Goal: Task Accomplishment & Management: Manage account settings

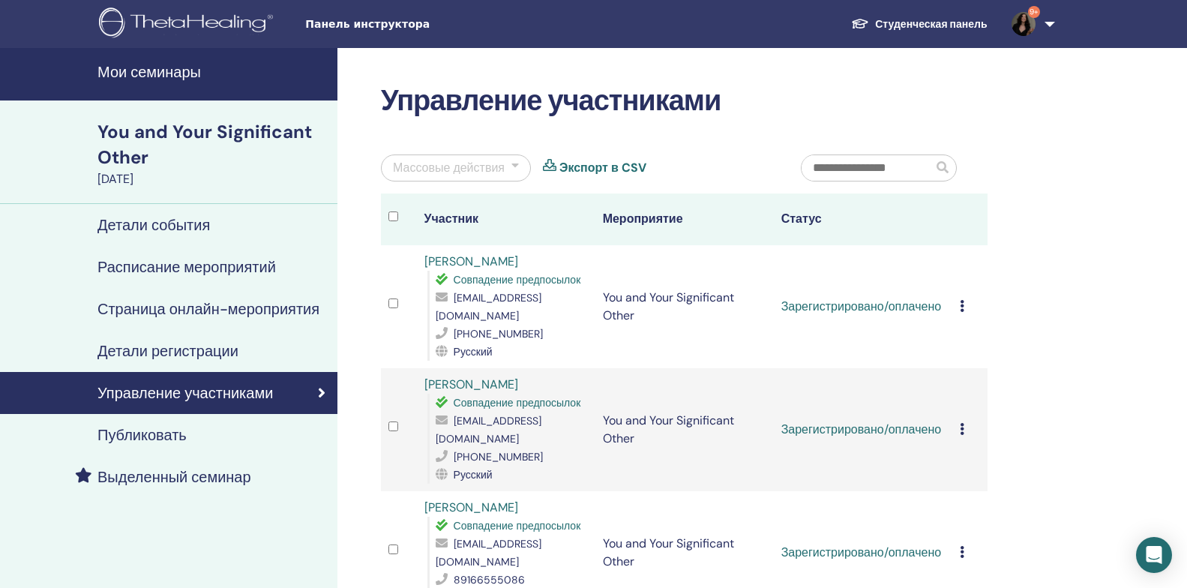
scroll to position [150, 0]
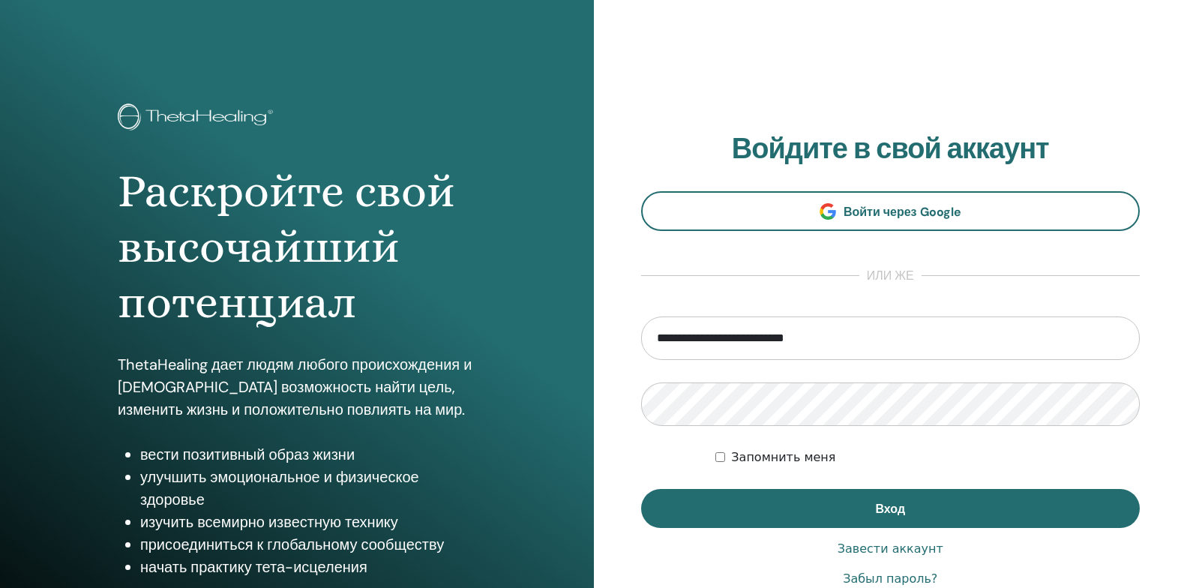
click at [1118, 341] on input "**********" at bounding box center [891, 339] width 500 height 44
type input "**********"
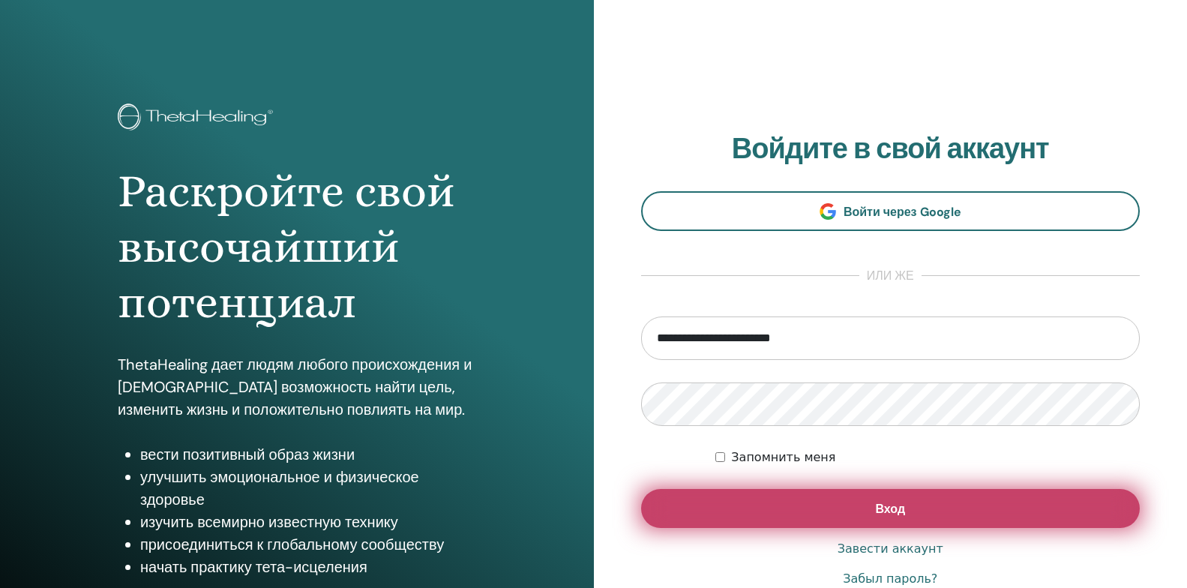
click at [731, 505] on button "Вход" at bounding box center [891, 508] width 500 height 39
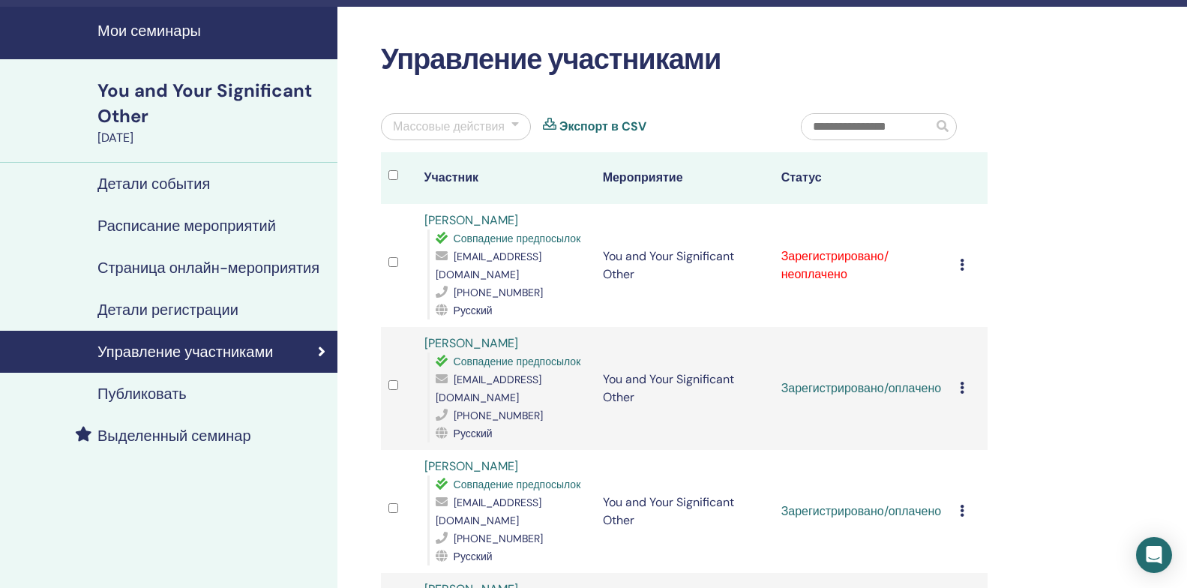
scroll to position [75, 0]
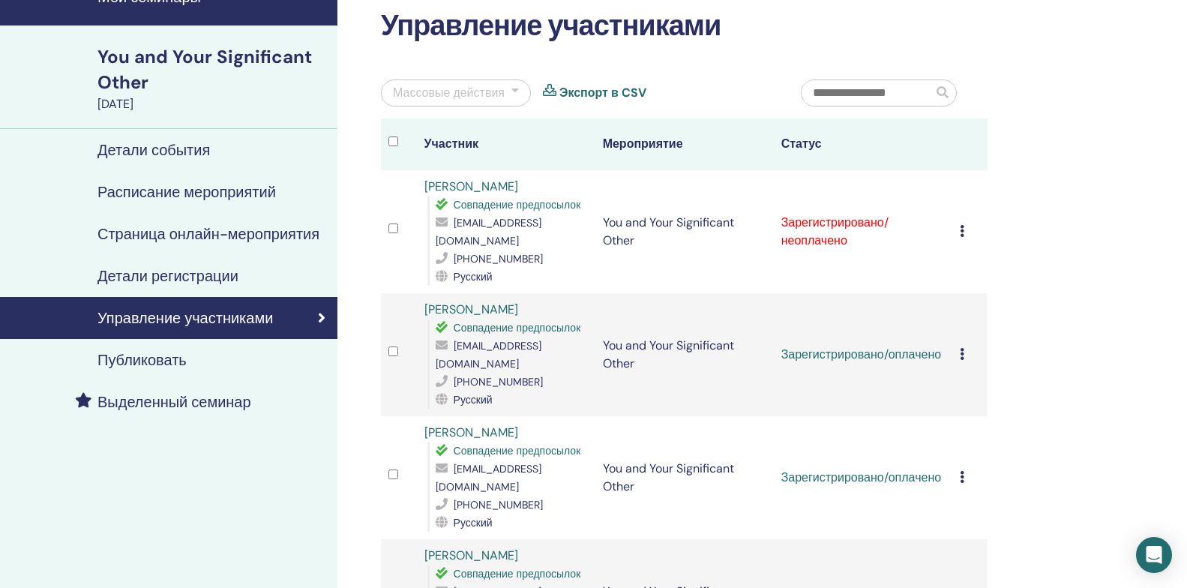
click at [962, 225] on icon at bounding box center [962, 231] width 5 height 12
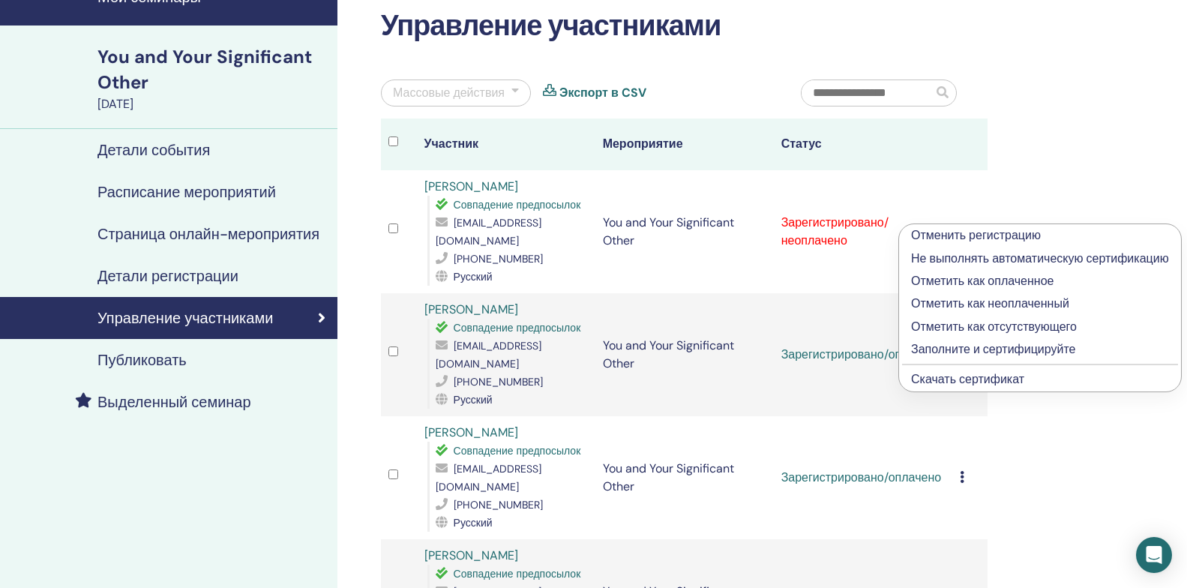
click at [1021, 283] on p "Отметить как оплаченное" at bounding box center [1040, 281] width 258 height 18
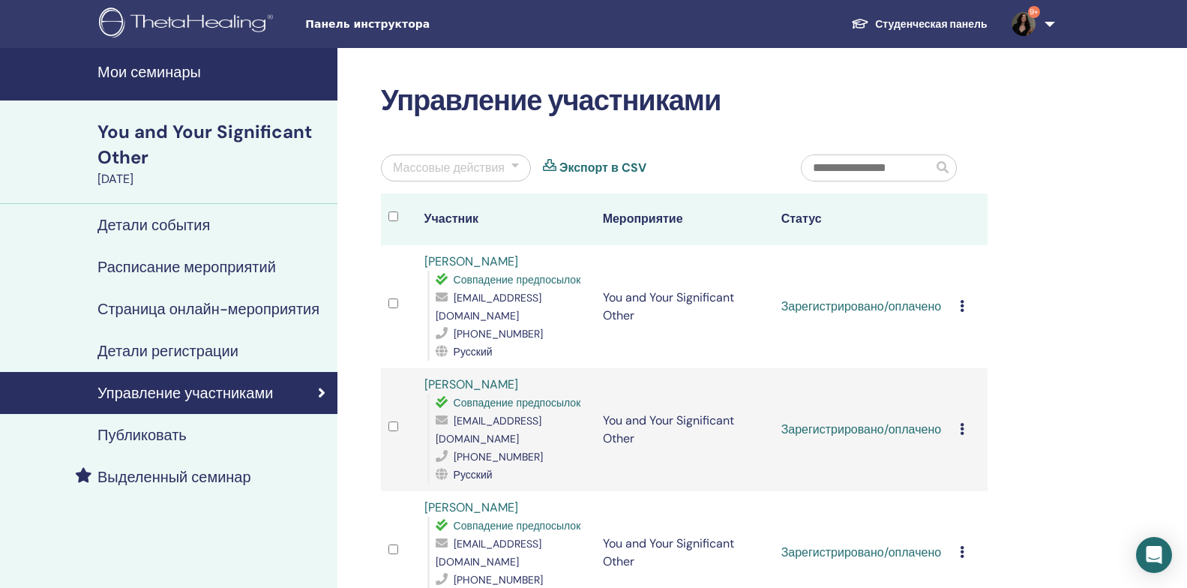
click at [1053, 23] on link "9+" at bounding box center [1031, 24] width 62 height 48
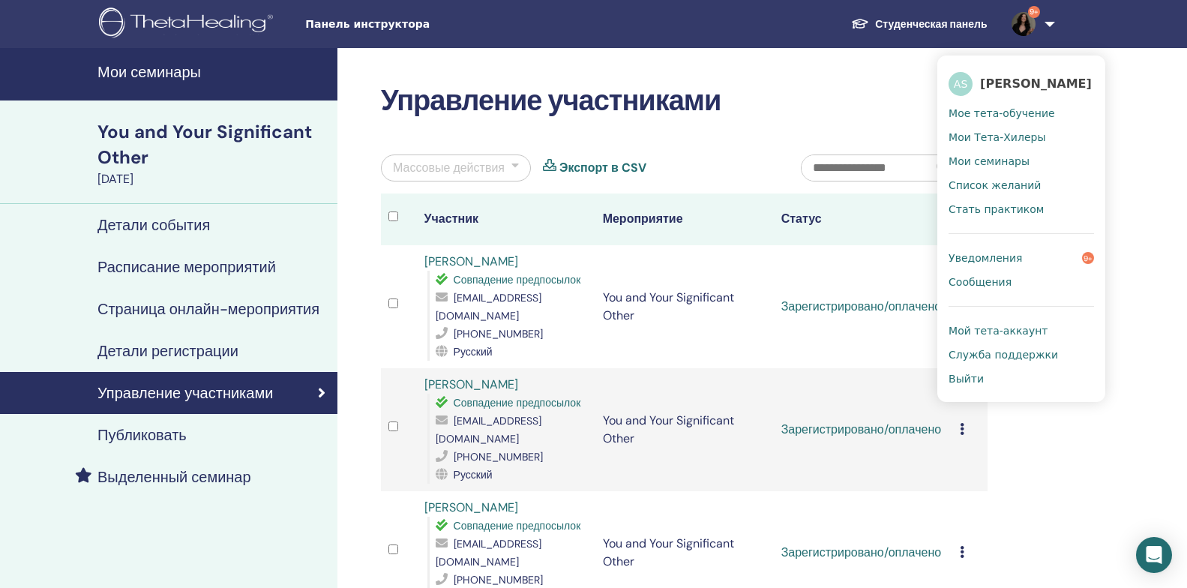
click at [972, 381] on span "Выйти" at bounding box center [966, 379] width 35 height 14
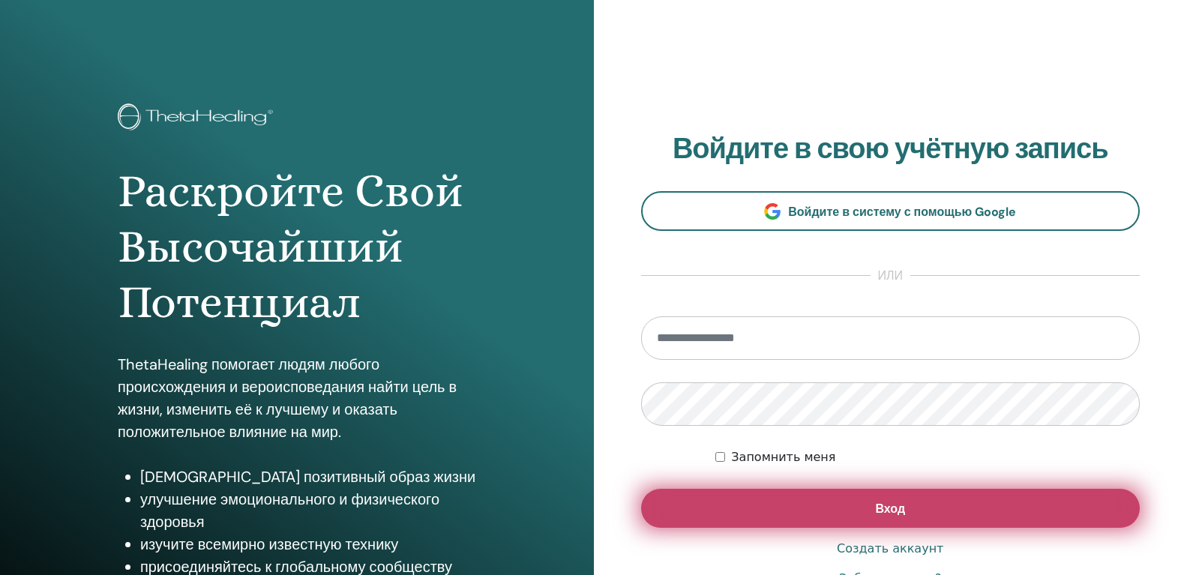
type input "**********"
click at [941, 515] on button "Вход" at bounding box center [891, 508] width 500 height 39
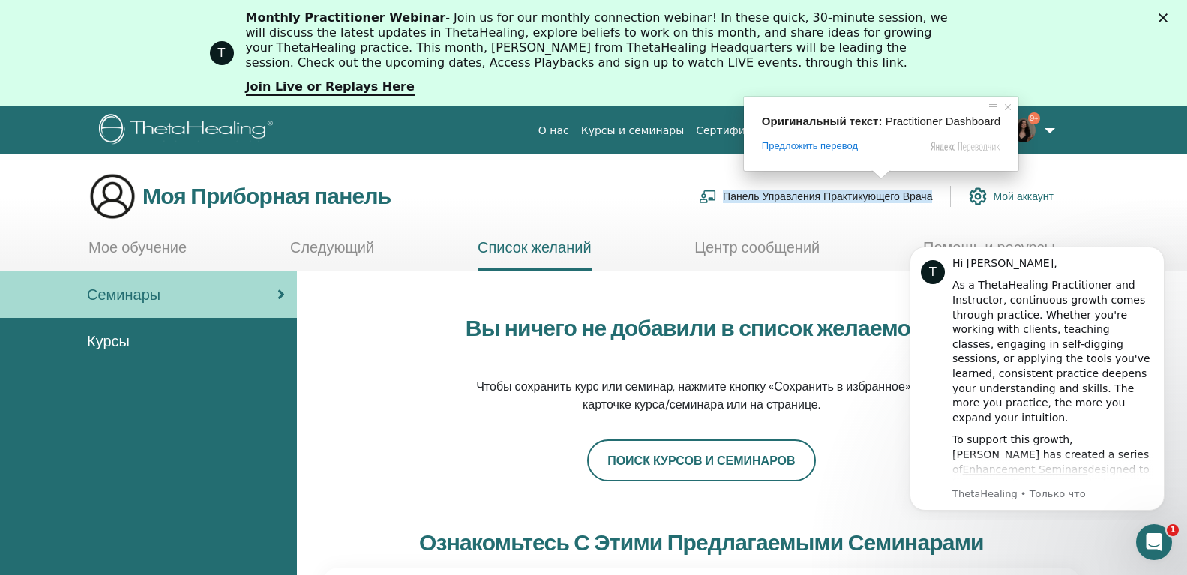
click at [863, 195] on ya-tr-span "Панель Управления Практикующего Врача" at bounding box center [827, 197] width 209 height 14
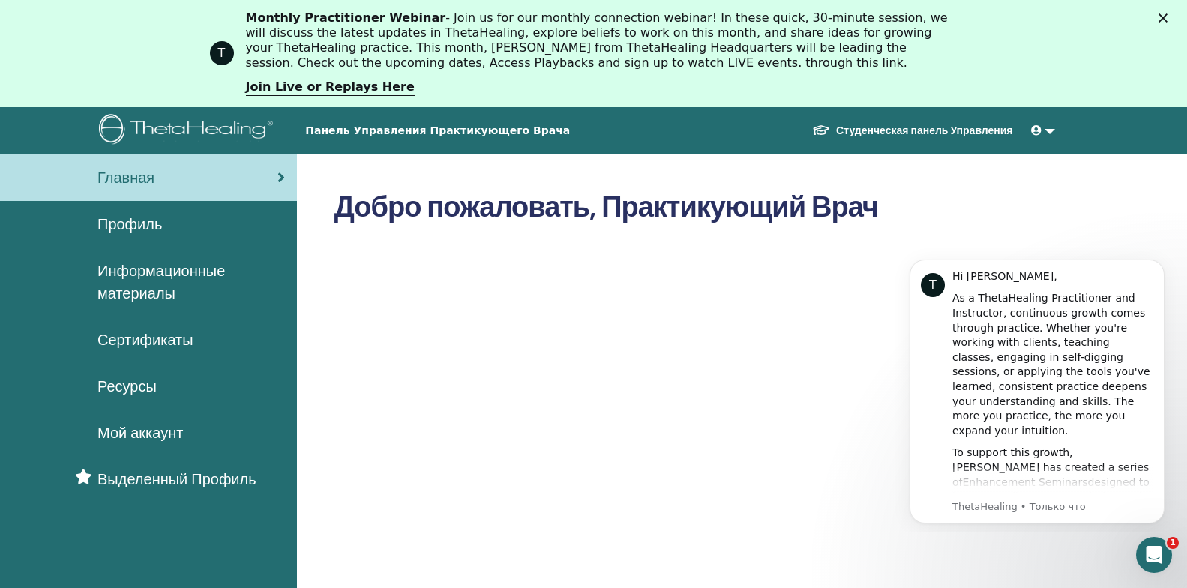
click at [1051, 134] on link at bounding box center [1043, 131] width 36 height 28
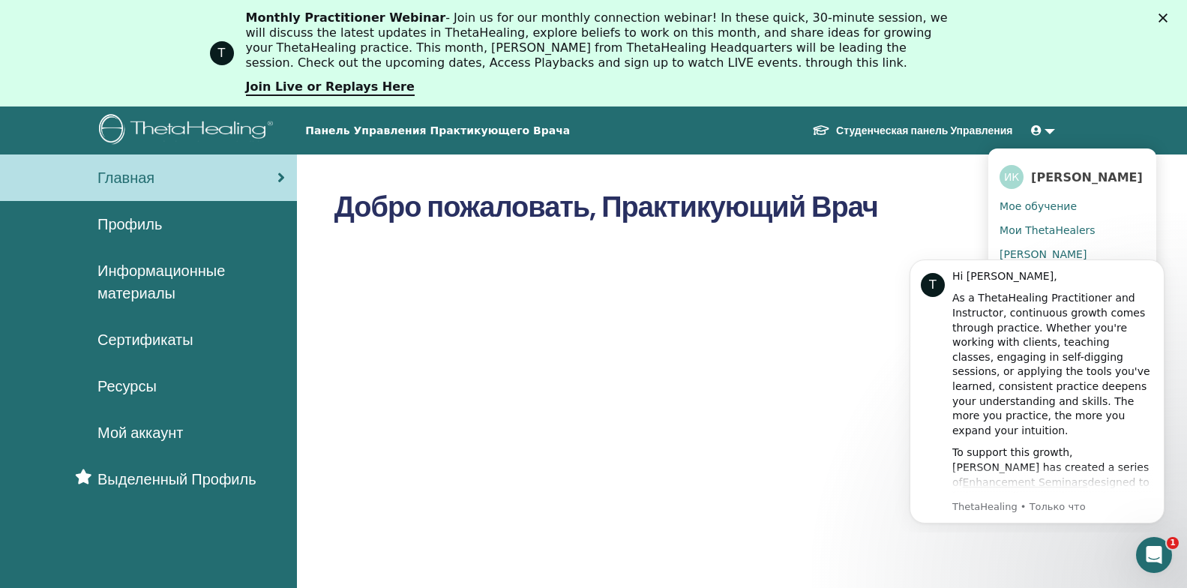
click at [131, 392] on ya-tr-span "Ресурсы" at bounding box center [127, 387] width 59 height 20
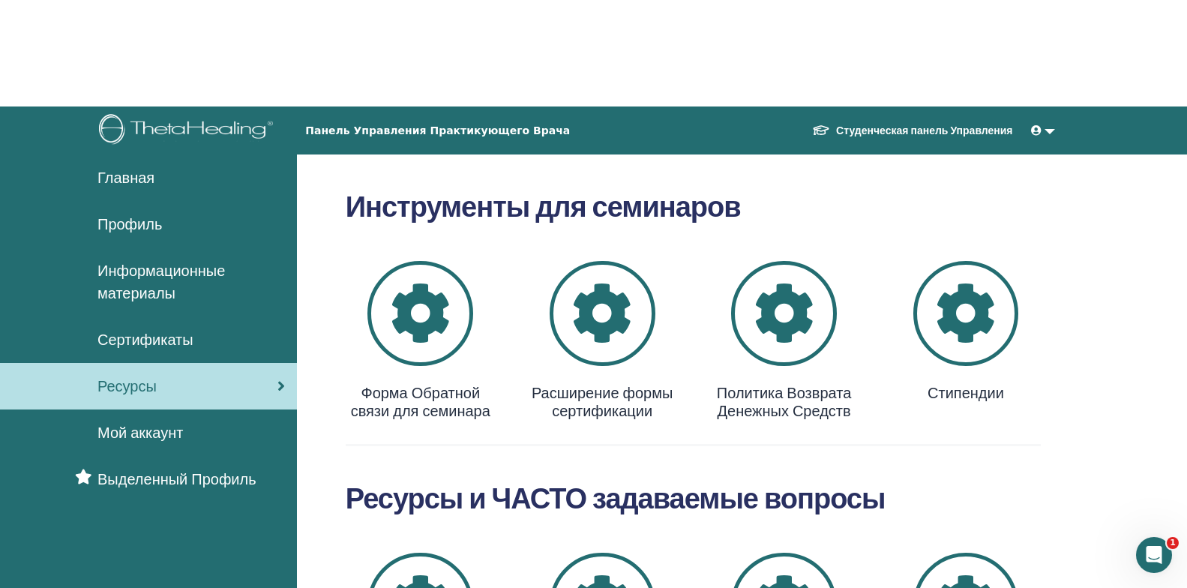
click at [143, 236] on link "Профиль" at bounding box center [148, 224] width 297 height 47
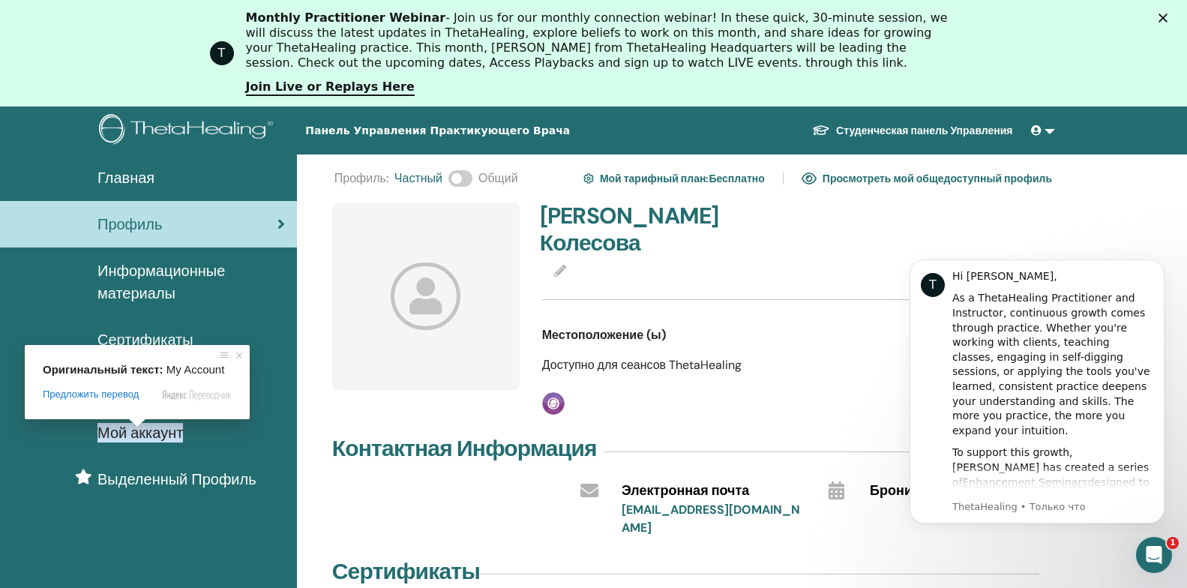
click at [148, 274] on ya-tr-span "Информационные материалы" at bounding box center [162, 282] width 128 height 42
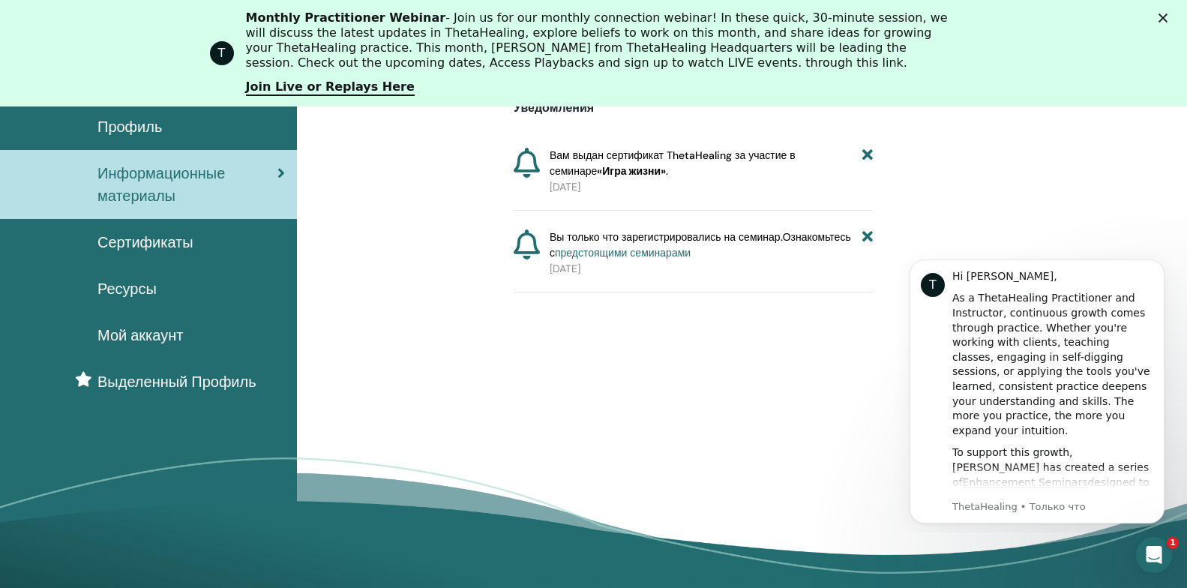
scroll to position [23, 0]
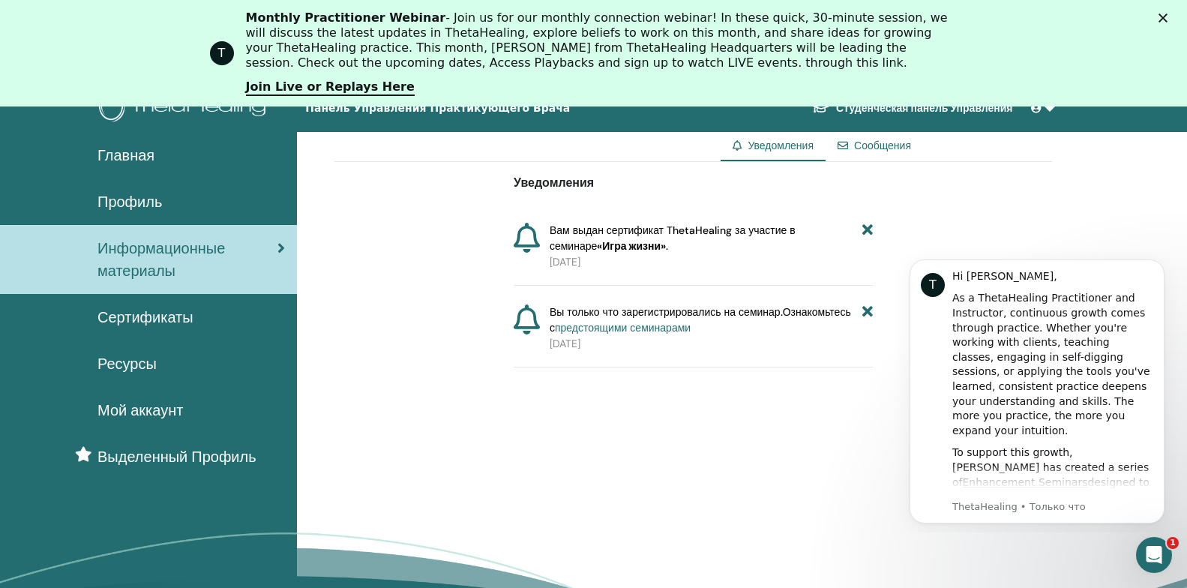
click at [185, 318] on ya-tr-span "Сертификаты" at bounding box center [146, 318] width 96 height 20
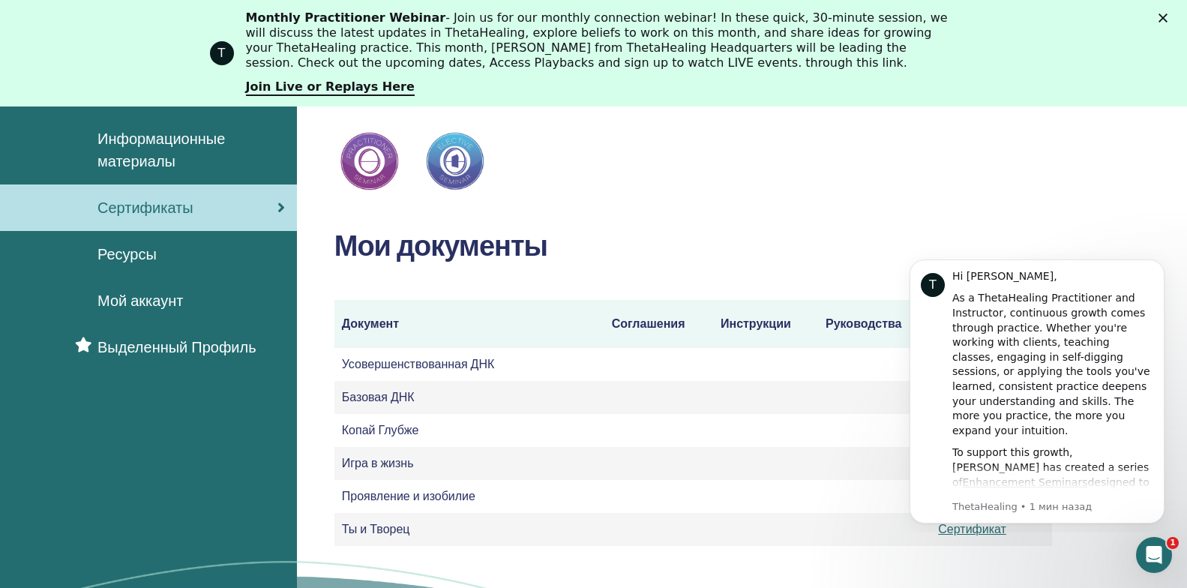
scroll to position [225, 0]
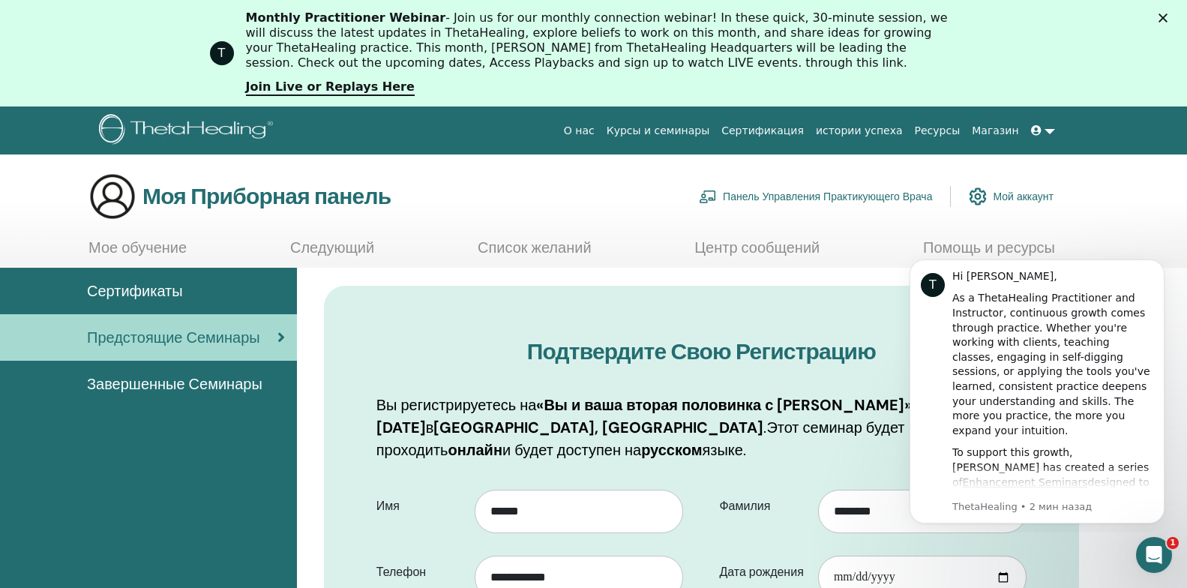
click at [1050, 133] on link at bounding box center [1043, 131] width 36 height 28
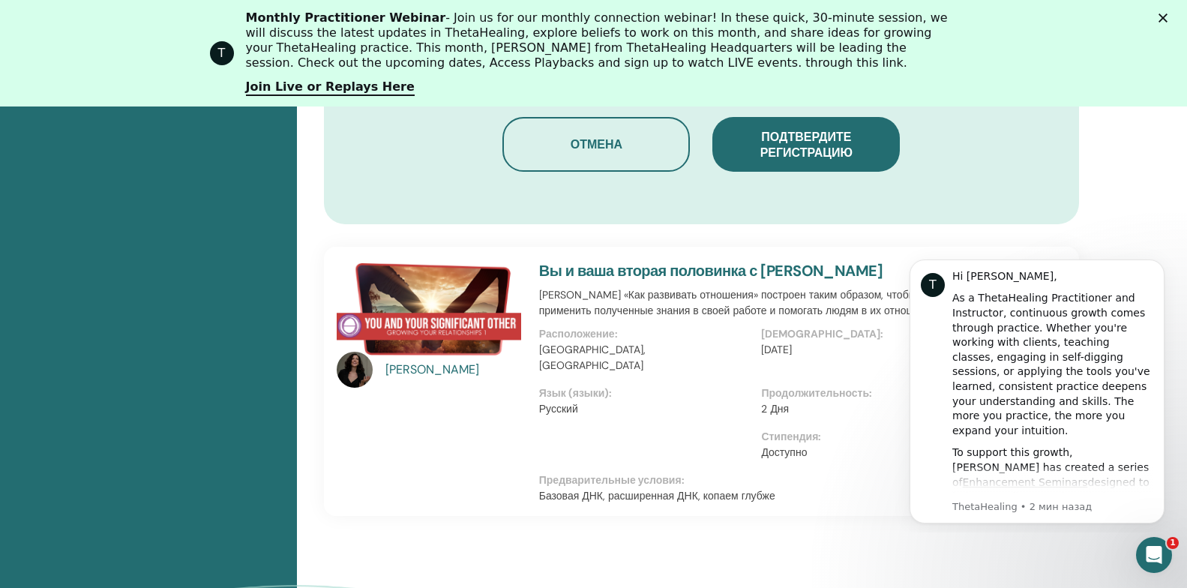
scroll to position [1133, 0]
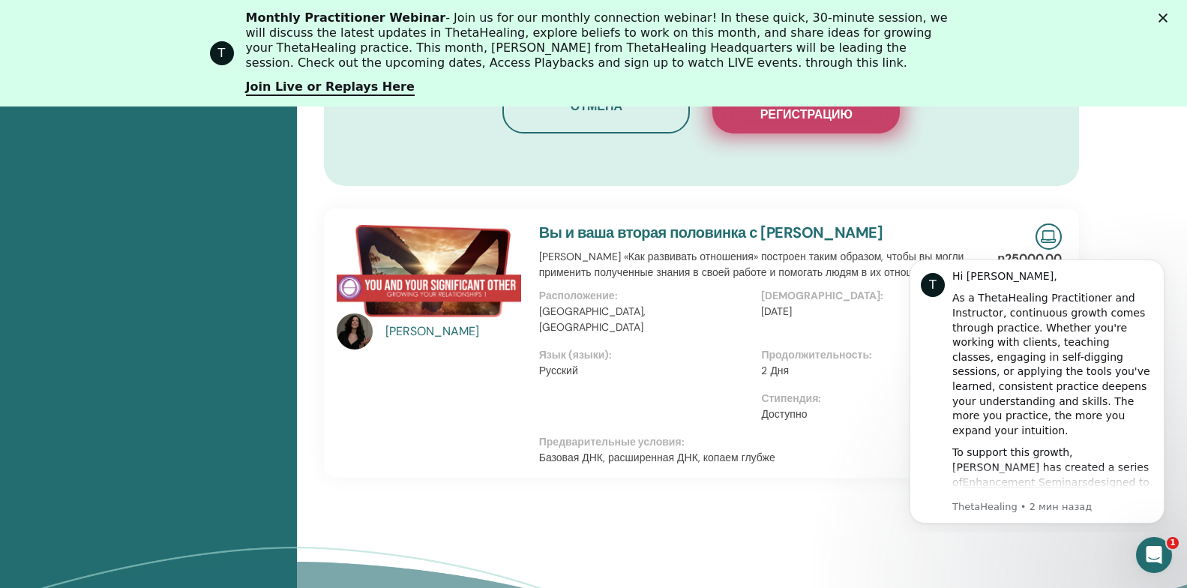
click at [800, 116] on ya-tr-span "Подтвердите регистрацию" at bounding box center [807, 107] width 92 height 32
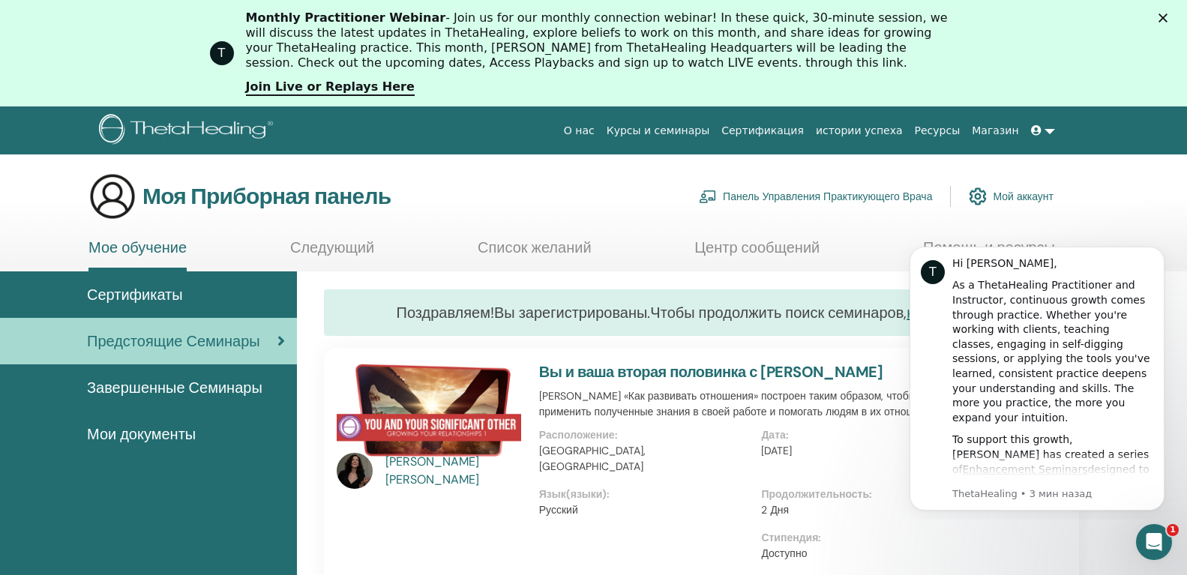
click at [1046, 129] on link at bounding box center [1043, 131] width 36 height 28
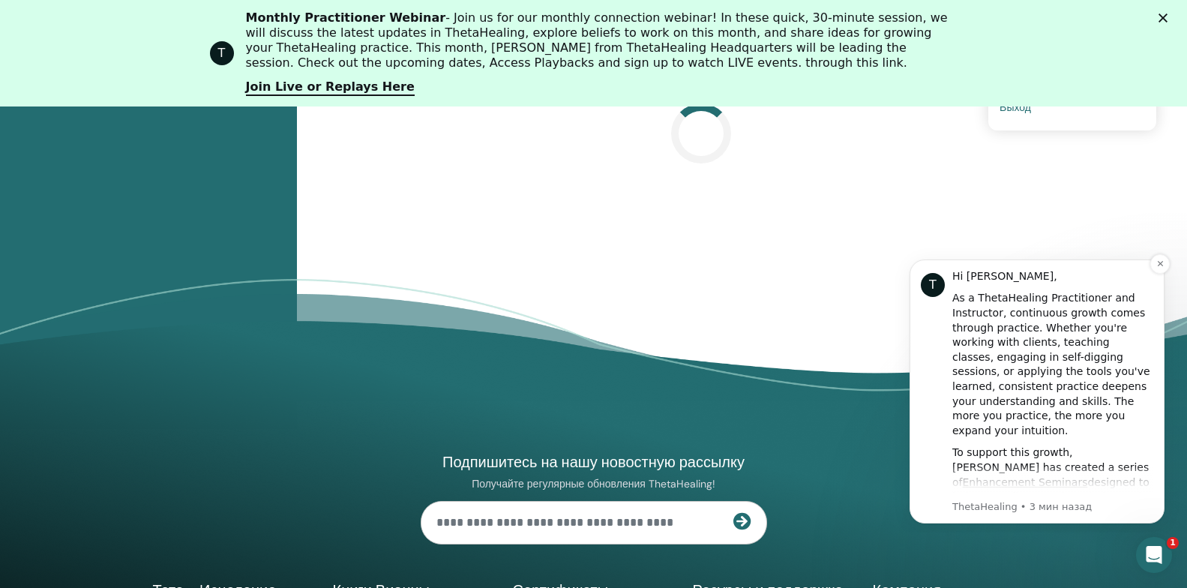
scroll to position [790, 0]
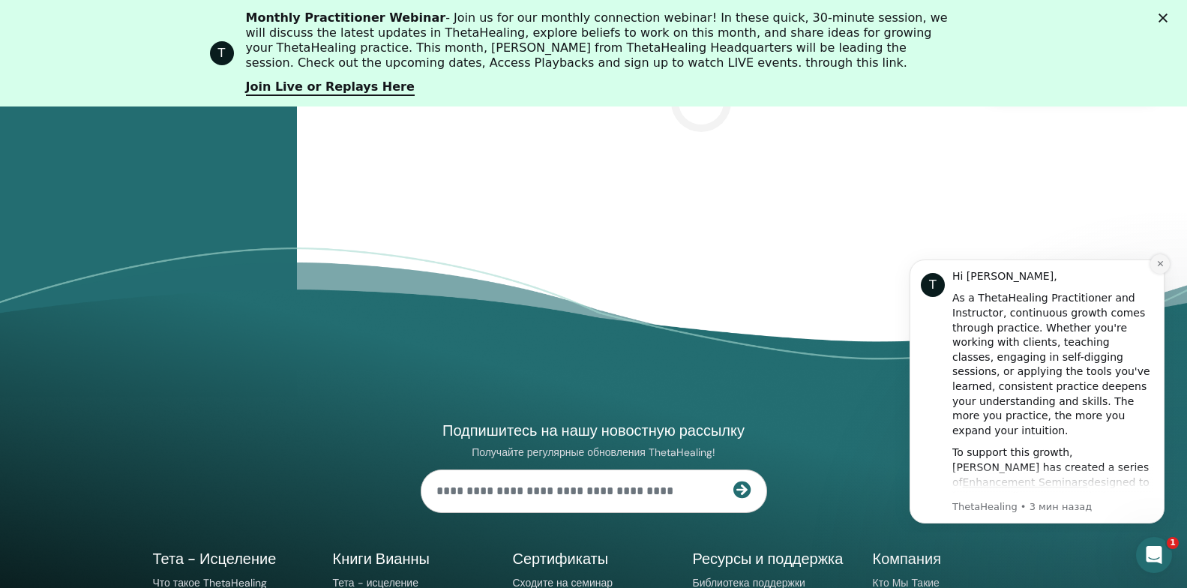
click at [1161, 260] on icon "Dismiss notification" at bounding box center [1161, 264] width 8 height 8
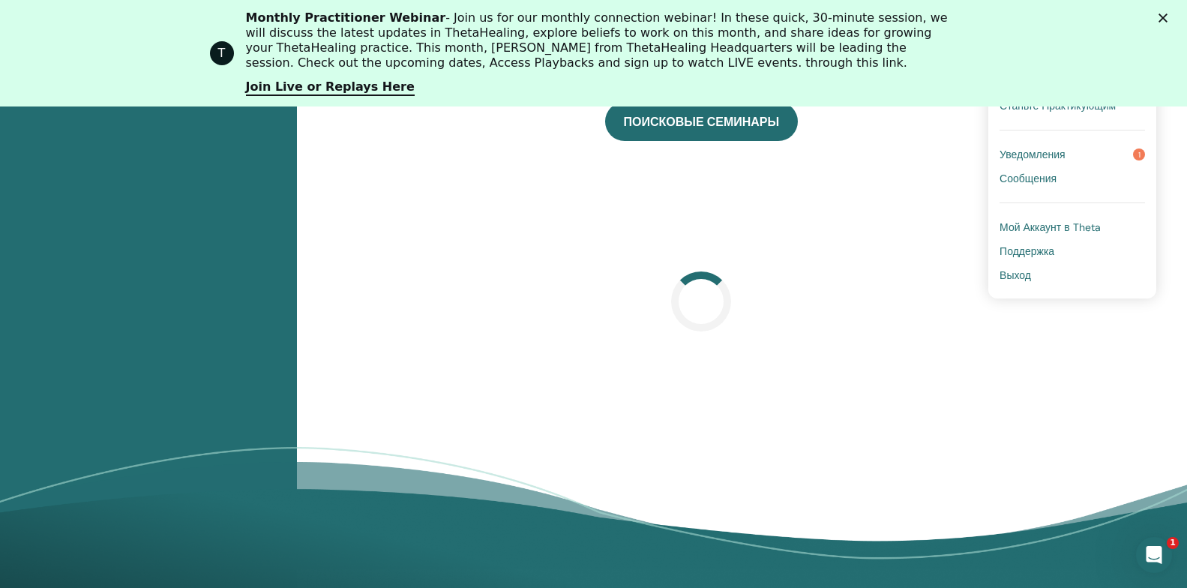
scroll to position [565, 0]
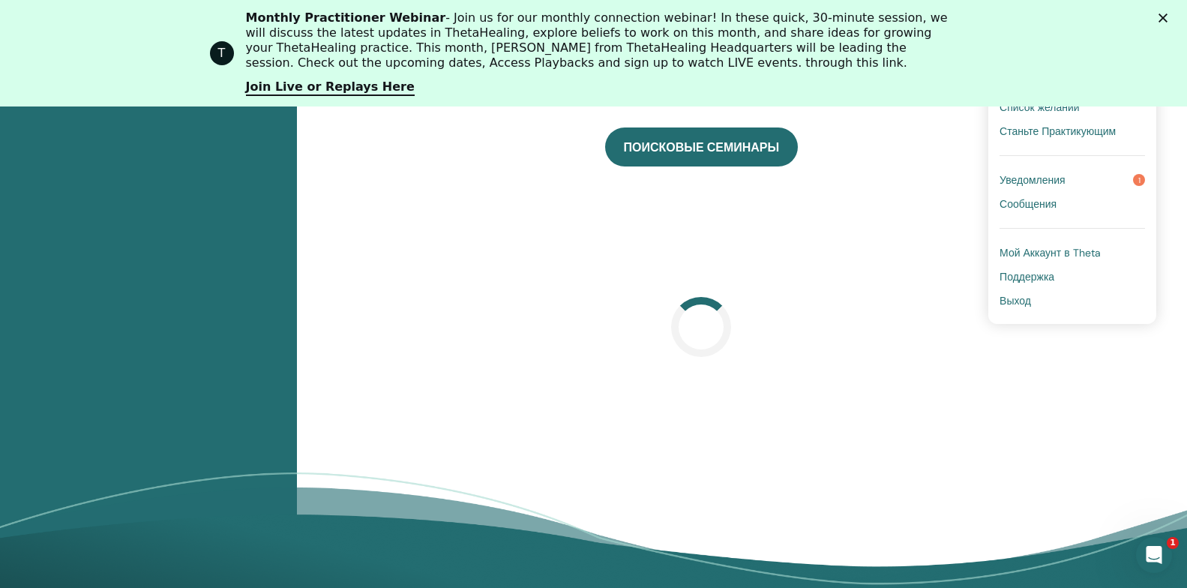
click at [1017, 299] on ya-tr-span "Выход" at bounding box center [1016, 301] width 32 height 14
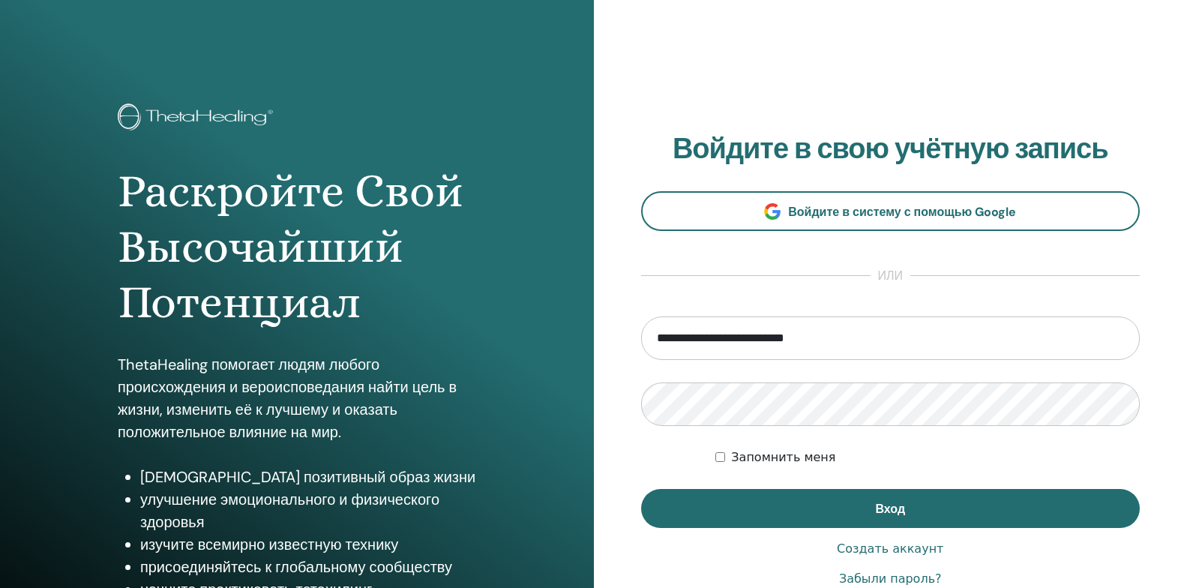
click at [884, 347] on input "**********" at bounding box center [891, 339] width 500 height 44
type input "**********"
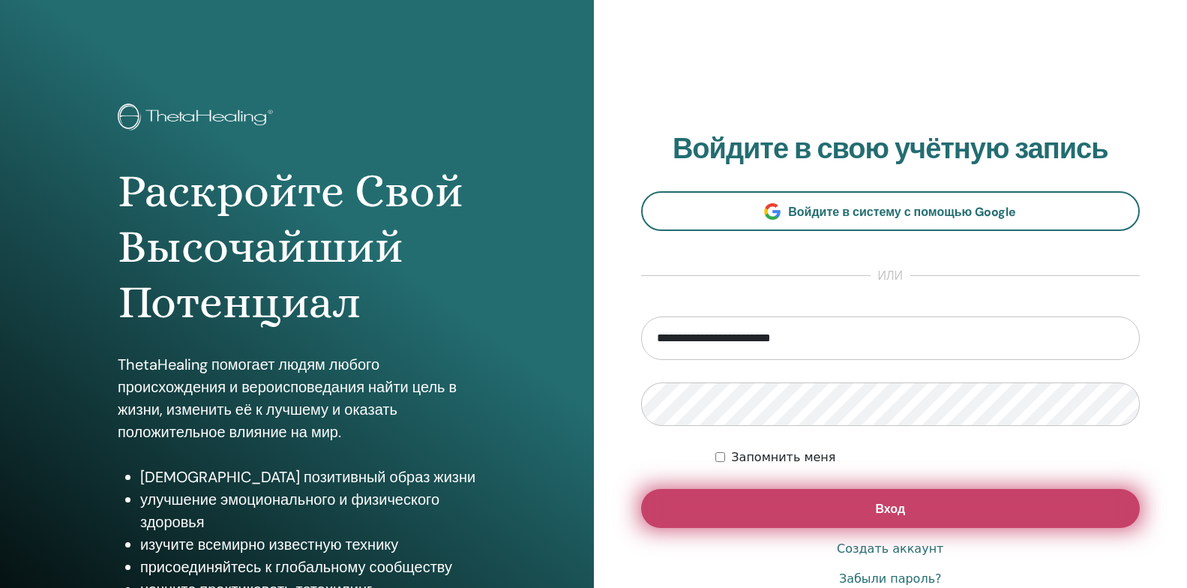
click at [809, 516] on button "Вход" at bounding box center [891, 508] width 500 height 39
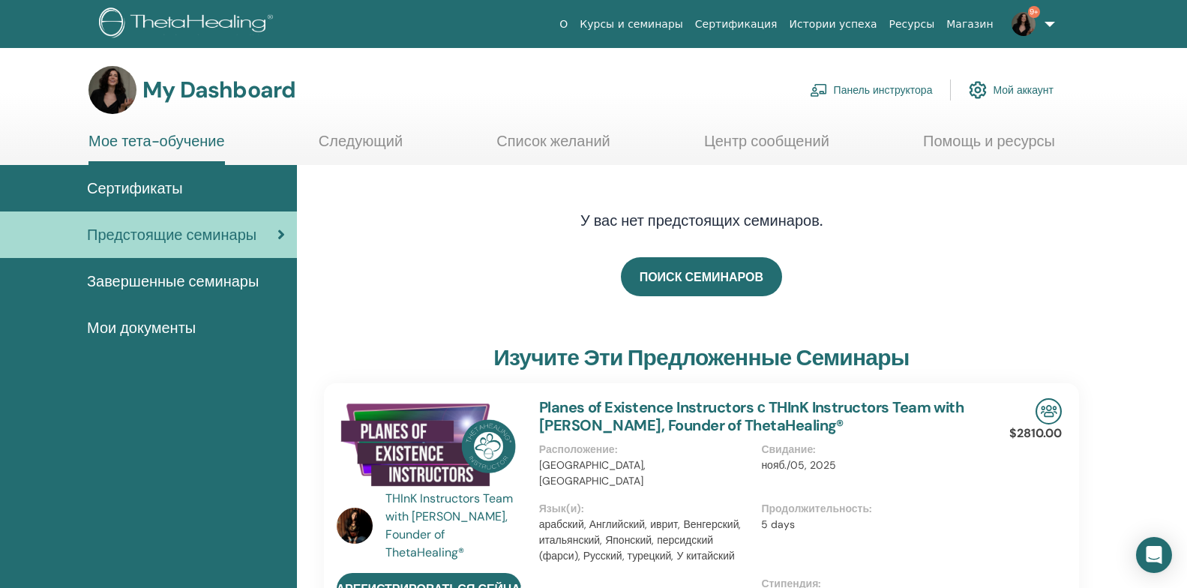
click at [872, 87] on link "Панель инструктора" at bounding box center [871, 90] width 123 height 33
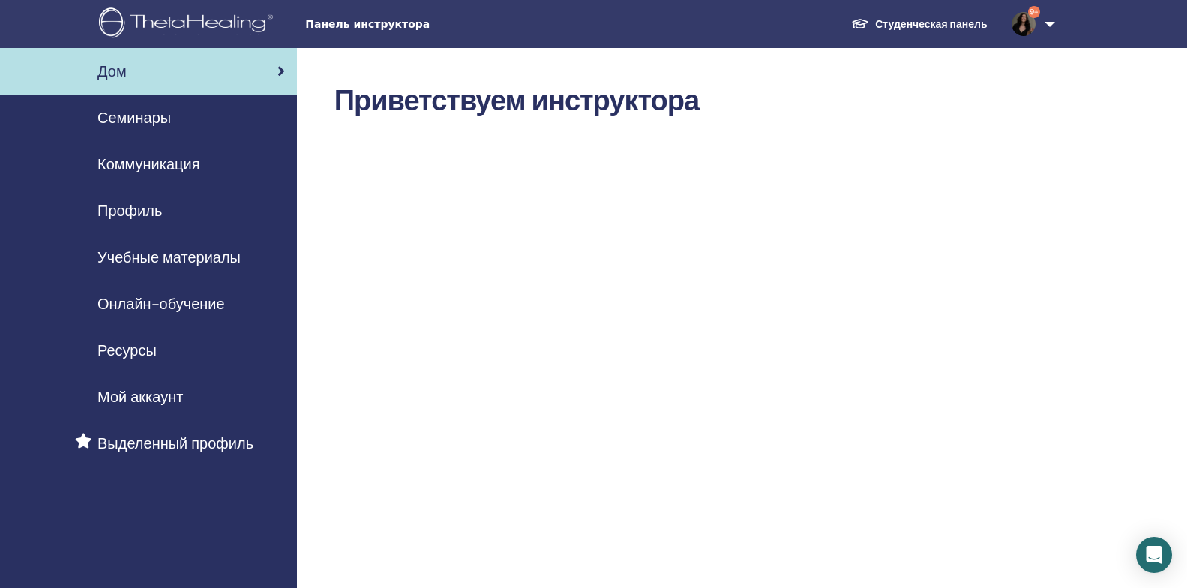
click at [142, 123] on span "Семинары" at bounding box center [135, 118] width 74 height 23
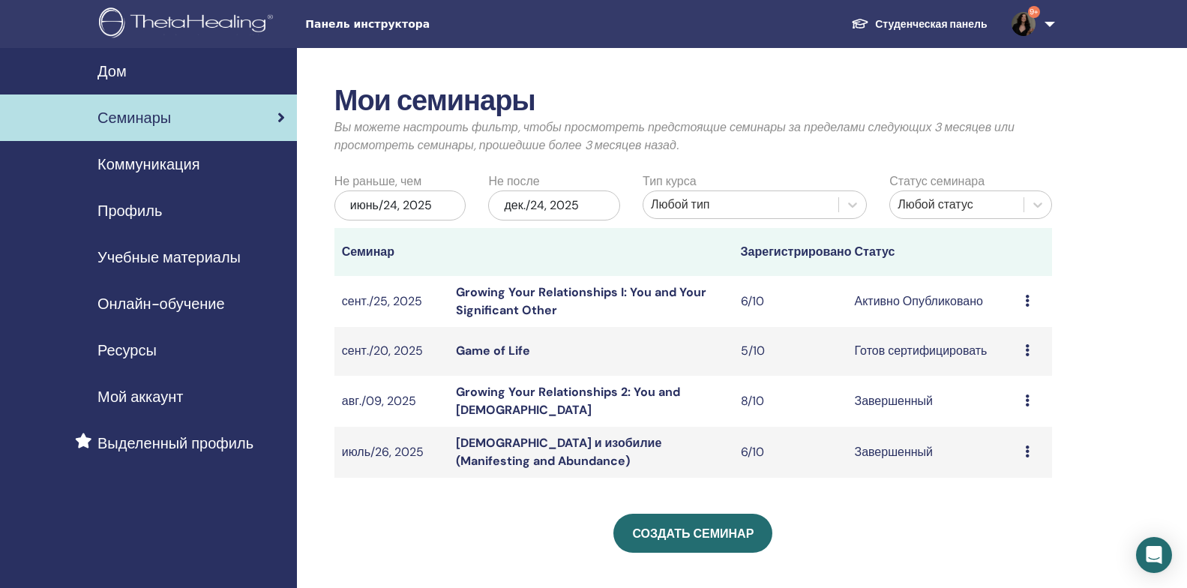
click at [524, 299] on link "Growing Your Relationships I: You and Your Significant Other" at bounding box center [581, 301] width 251 height 34
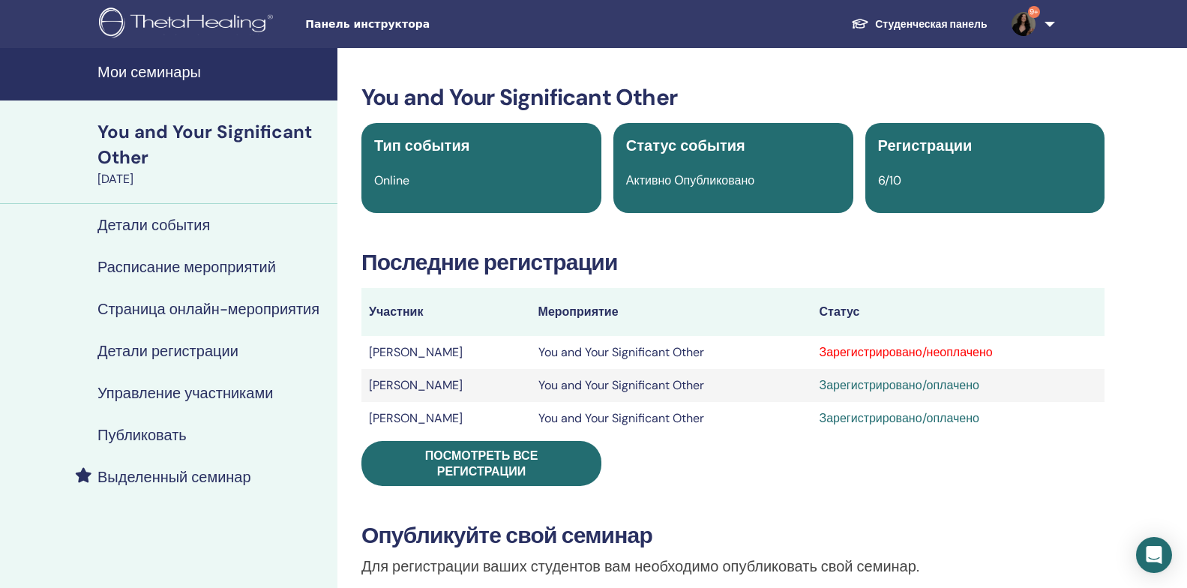
click at [188, 393] on h4 "Управление участниками" at bounding box center [186, 393] width 176 height 18
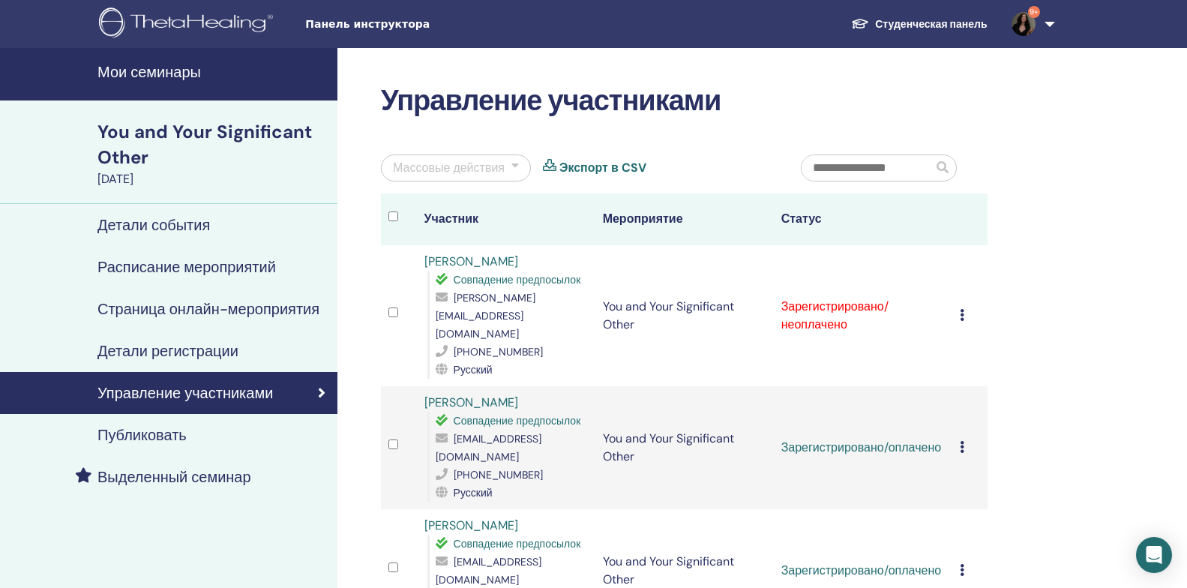
click at [962, 310] on icon at bounding box center [962, 315] width 5 height 12
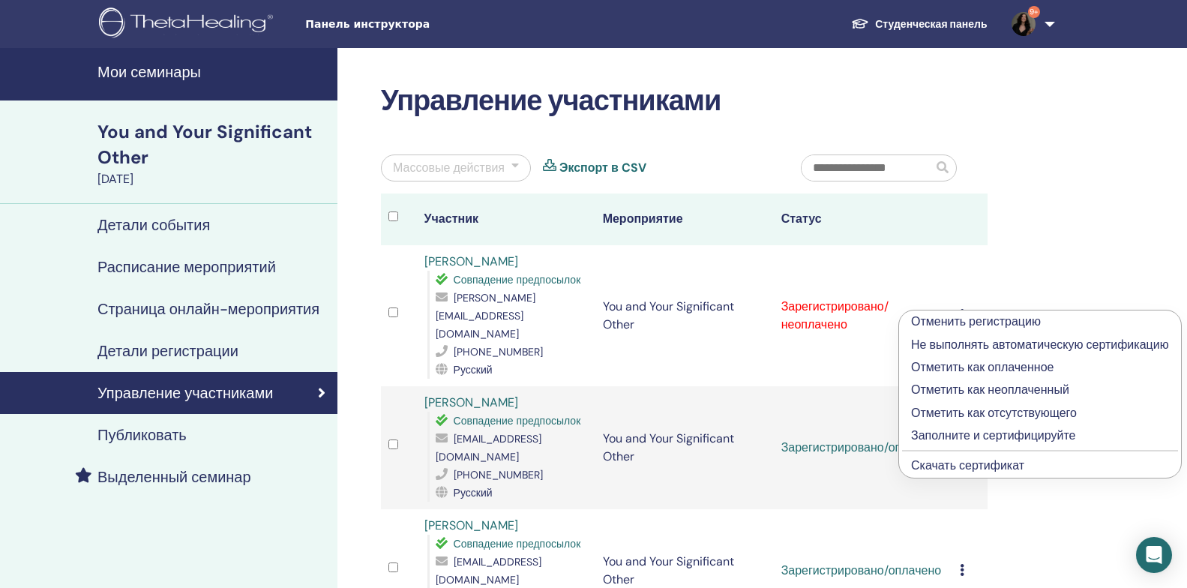
click at [1010, 368] on p "Отметить как оплаченное" at bounding box center [1040, 368] width 258 height 18
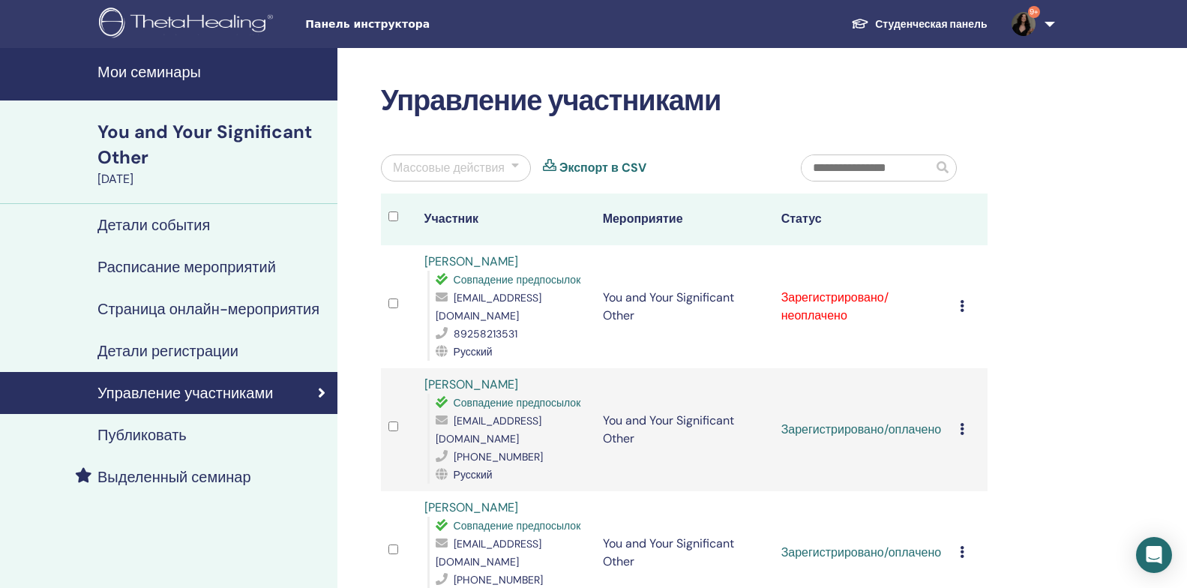
click at [961, 301] on icon at bounding box center [962, 306] width 5 height 12
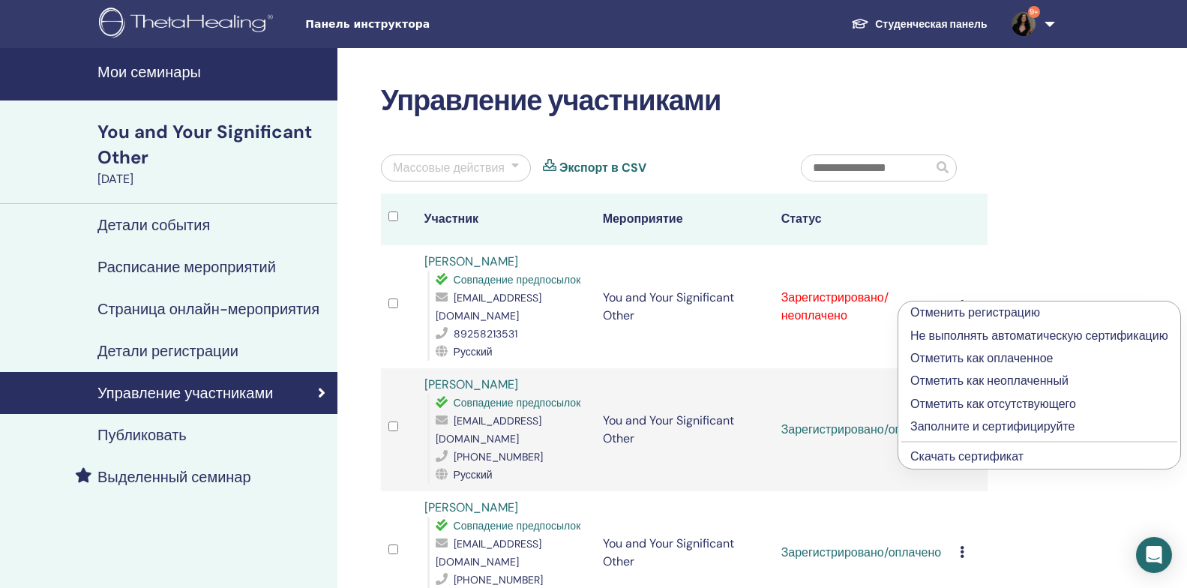
click at [1022, 357] on p "Отметить как оплаченное" at bounding box center [1040, 359] width 258 height 18
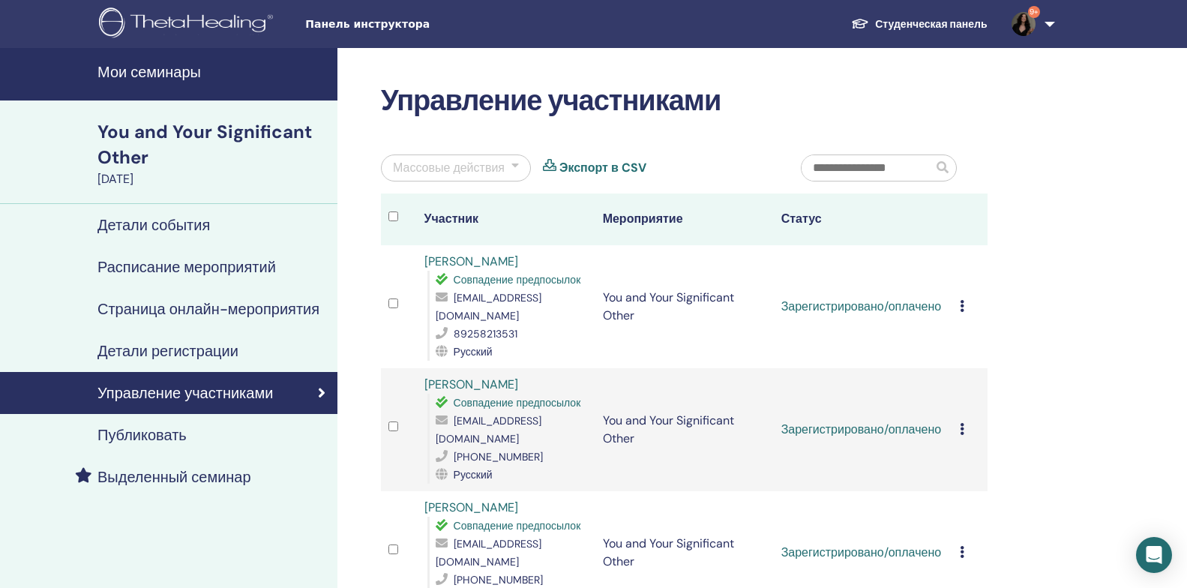
click at [616, 168] on link "Экспорт в CSV" at bounding box center [603, 168] width 87 height 18
click at [962, 300] on icon at bounding box center [962, 306] width 5 height 12
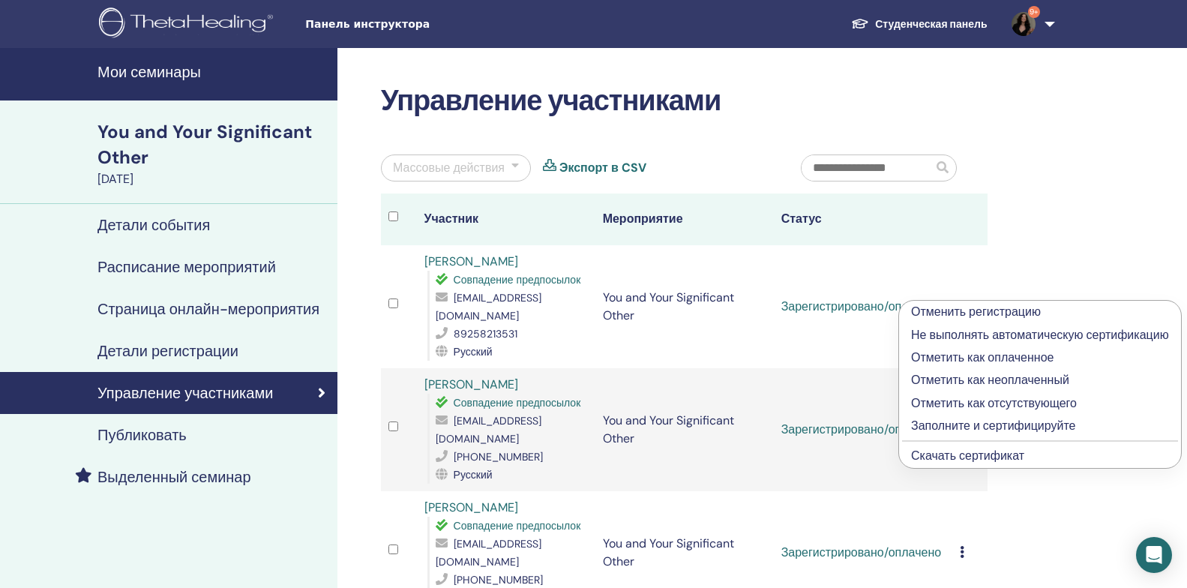
click at [970, 455] on link "Скачать сертификат" at bounding box center [967, 456] width 113 height 16
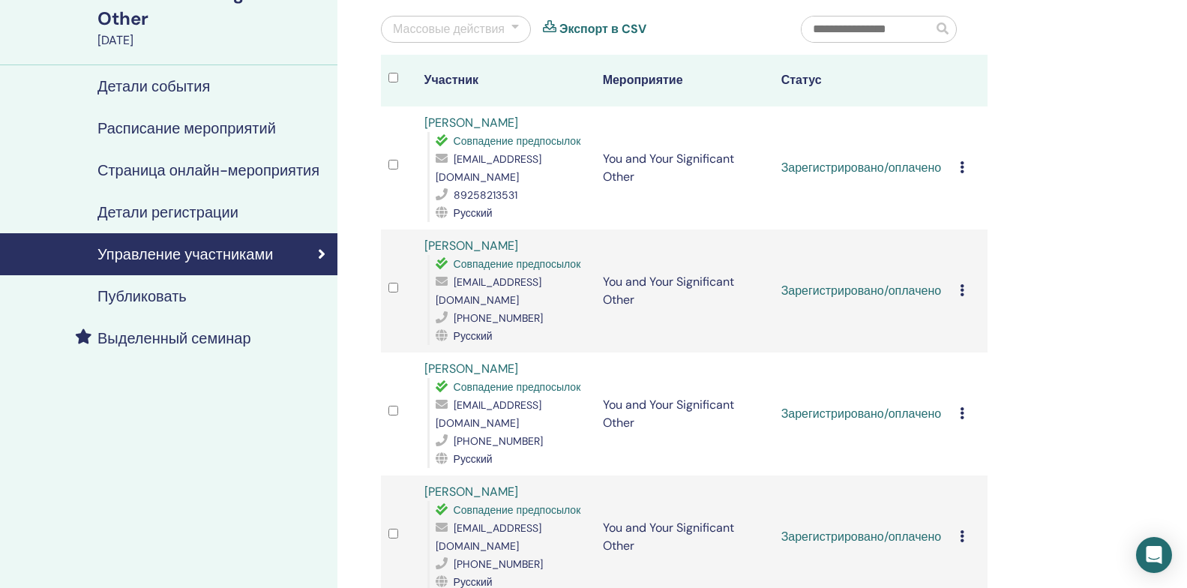
scroll to position [150, 0]
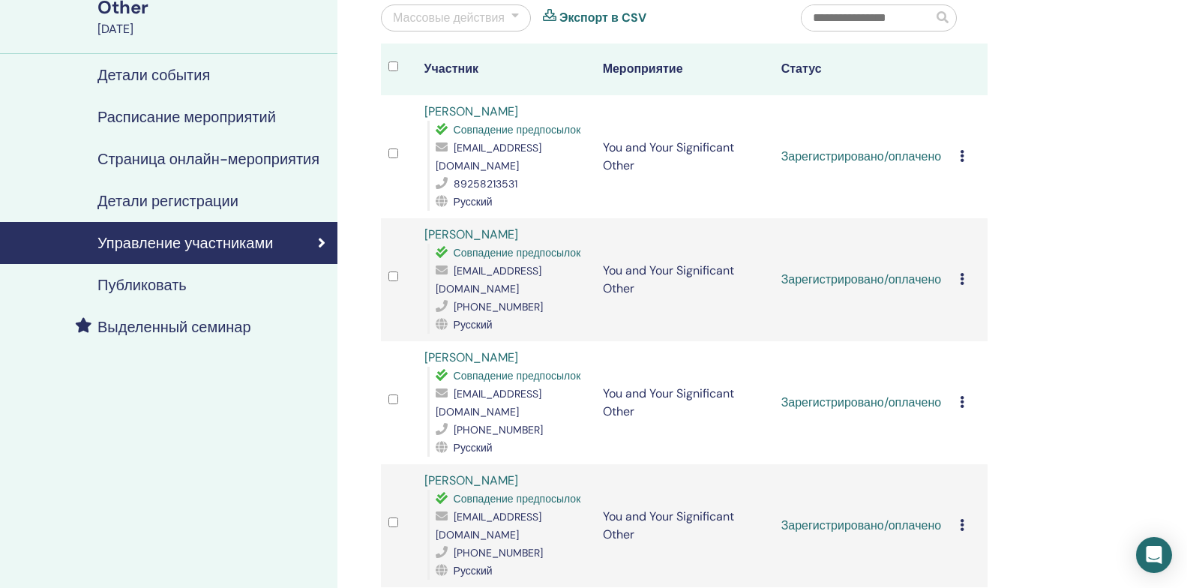
click at [961, 273] on icon at bounding box center [962, 279] width 5 height 12
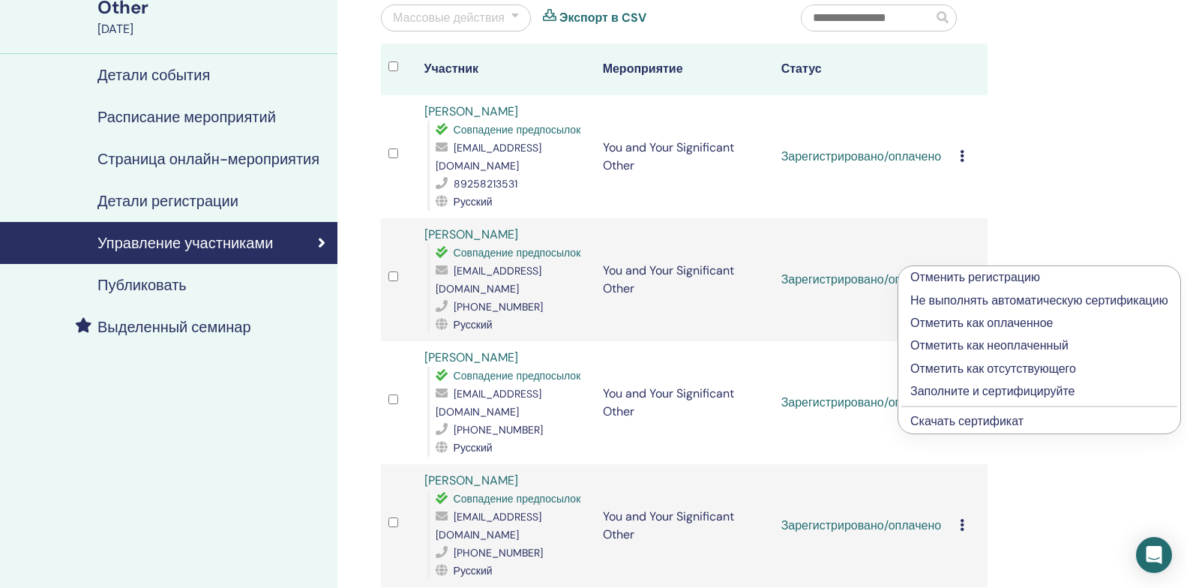
click at [945, 420] on link "Скачать сертификат" at bounding box center [967, 421] width 113 height 16
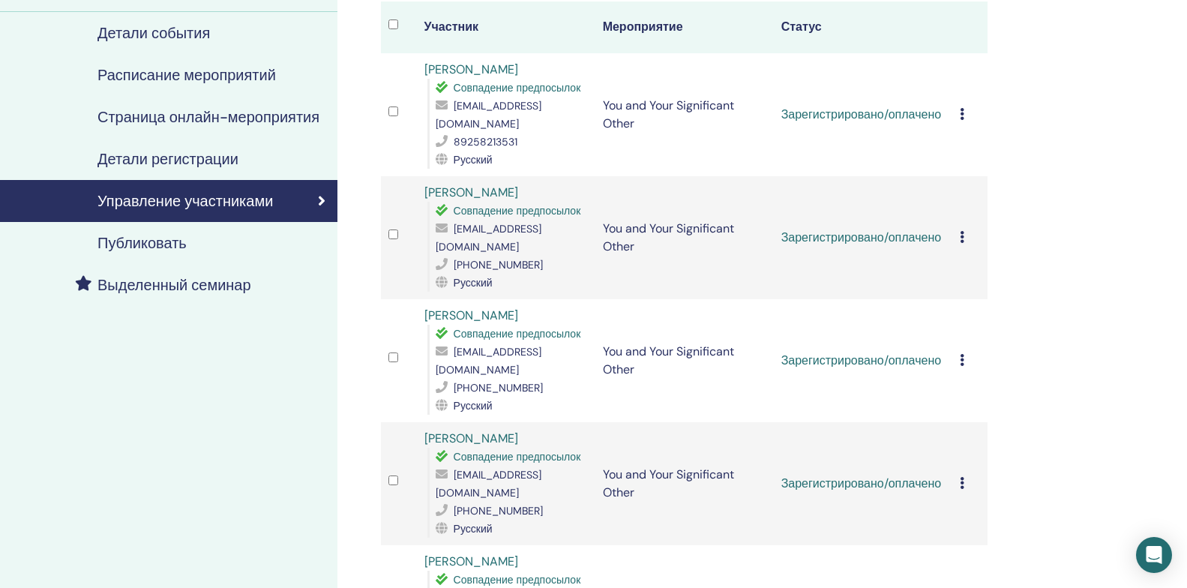
scroll to position [225, 0]
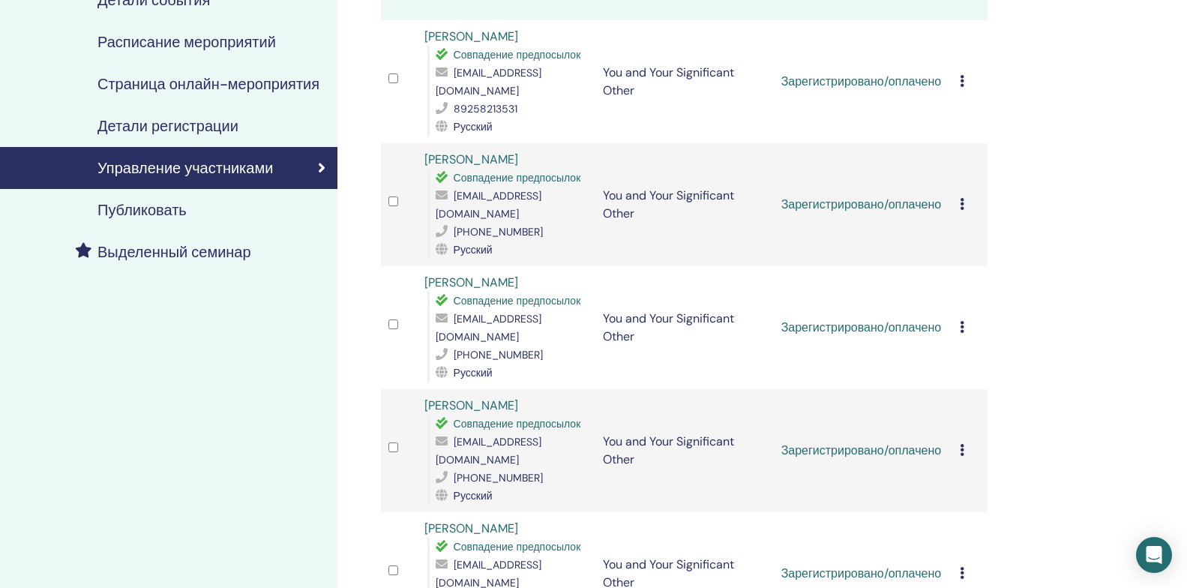
click at [962, 321] on icon at bounding box center [962, 327] width 5 height 12
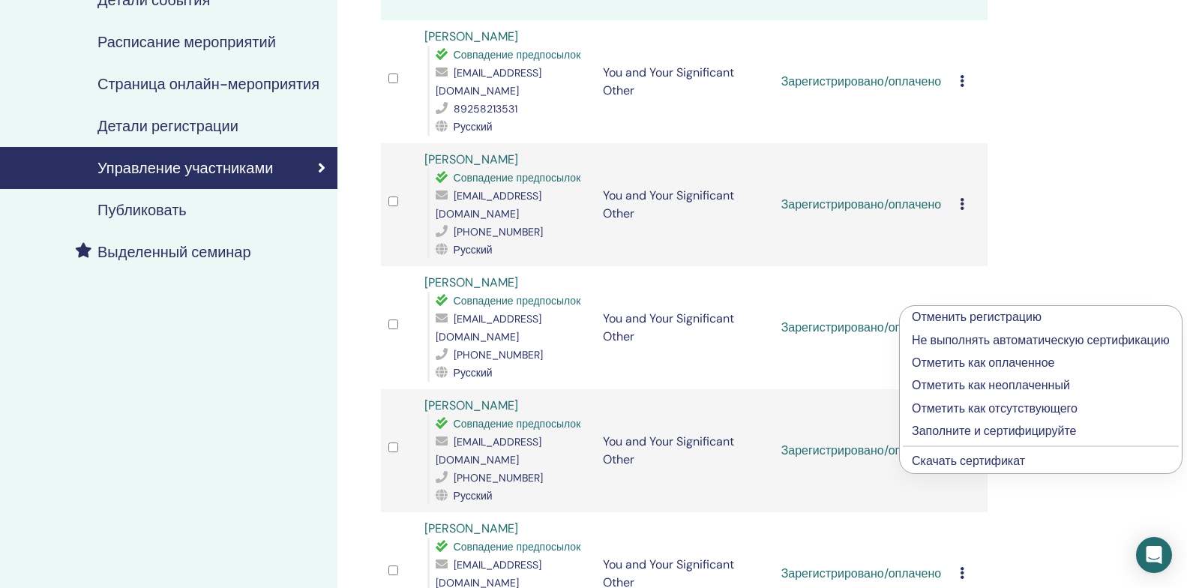
click at [942, 460] on link "Скачать сертификат" at bounding box center [968, 461] width 113 height 16
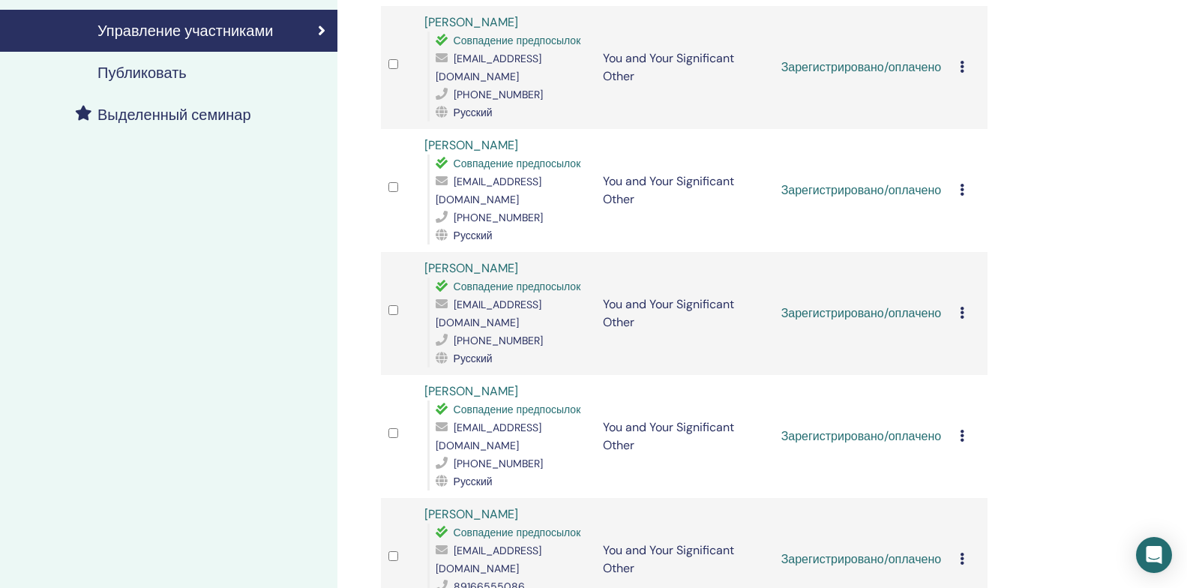
scroll to position [375, 0]
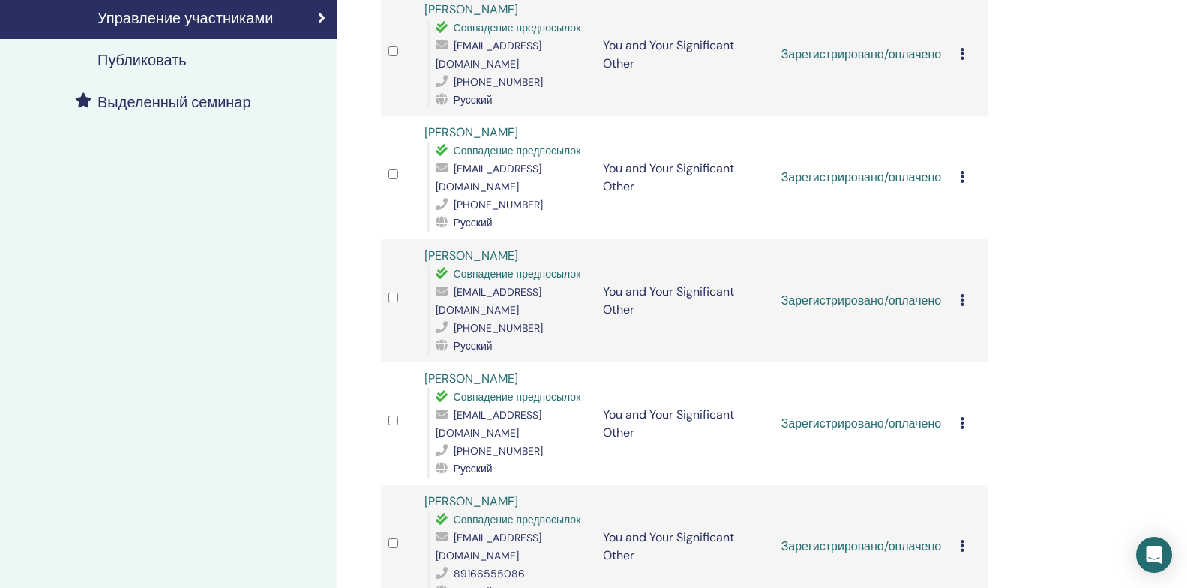
click at [965, 292] on div "Отменить регистрацию Не выполнять автоматическую сертификацию Отметить как опла…" at bounding box center [970, 301] width 21 height 18
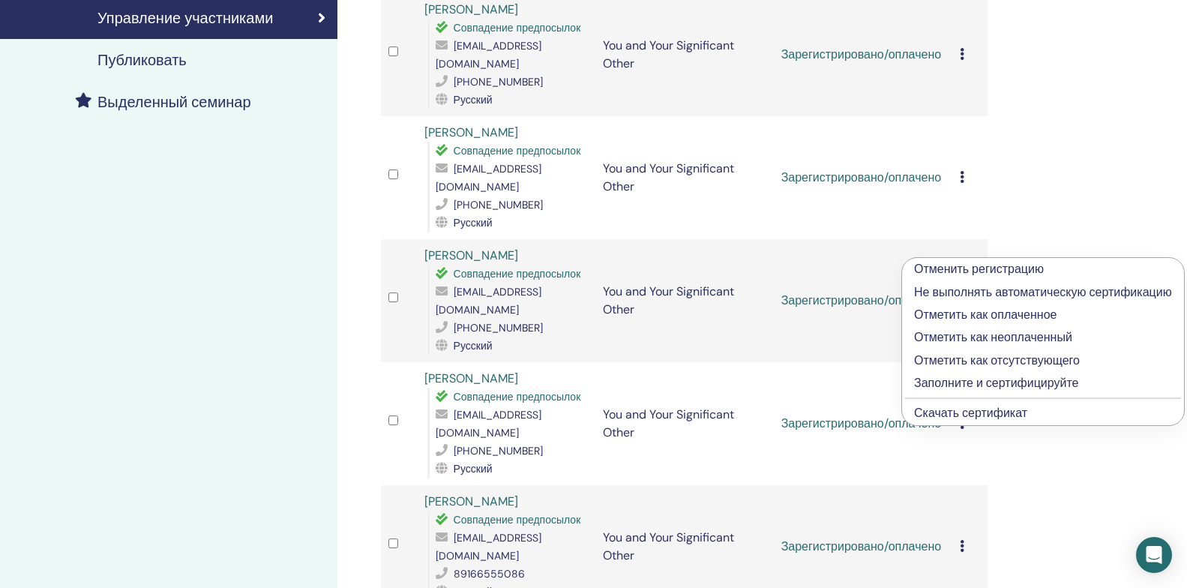
click at [959, 412] on link "Скачать сертификат" at bounding box center [970, 413] width 113 height 16
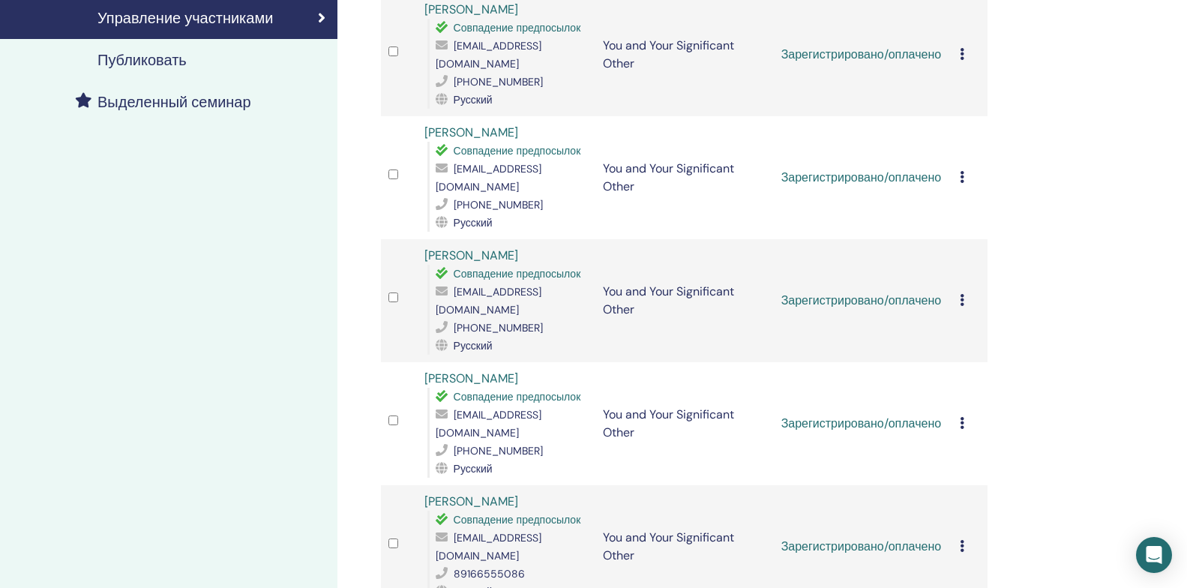
click at [960, 417] on icon at bounding box center [962, 423] width 5 height 12
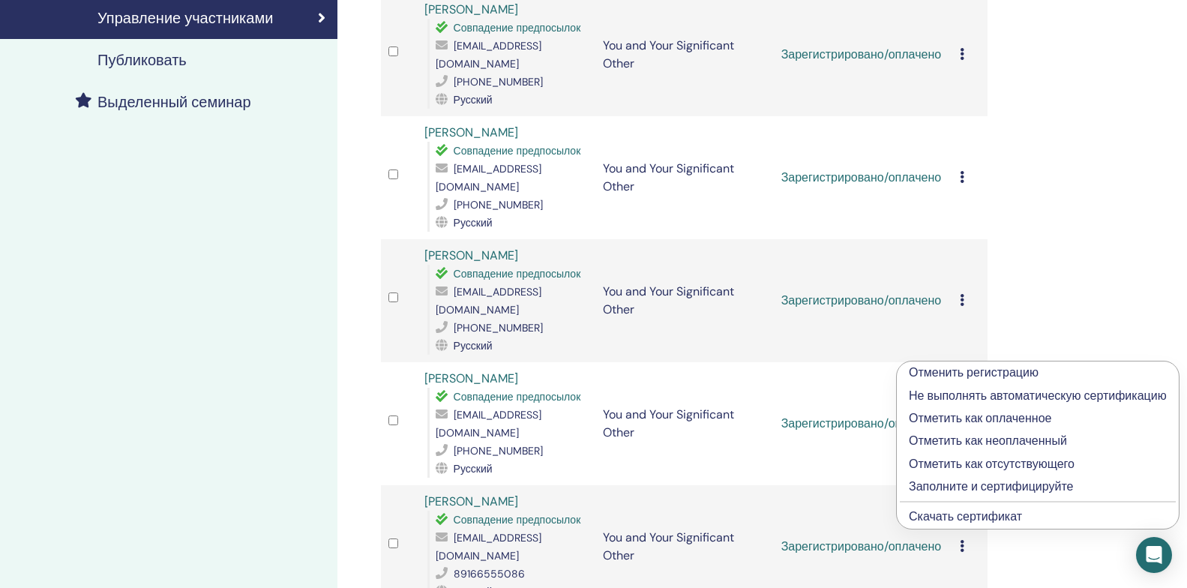
click at [961, 514] on link "Скачать сертификат" at bounding box center [965, 517] width 113 height 16
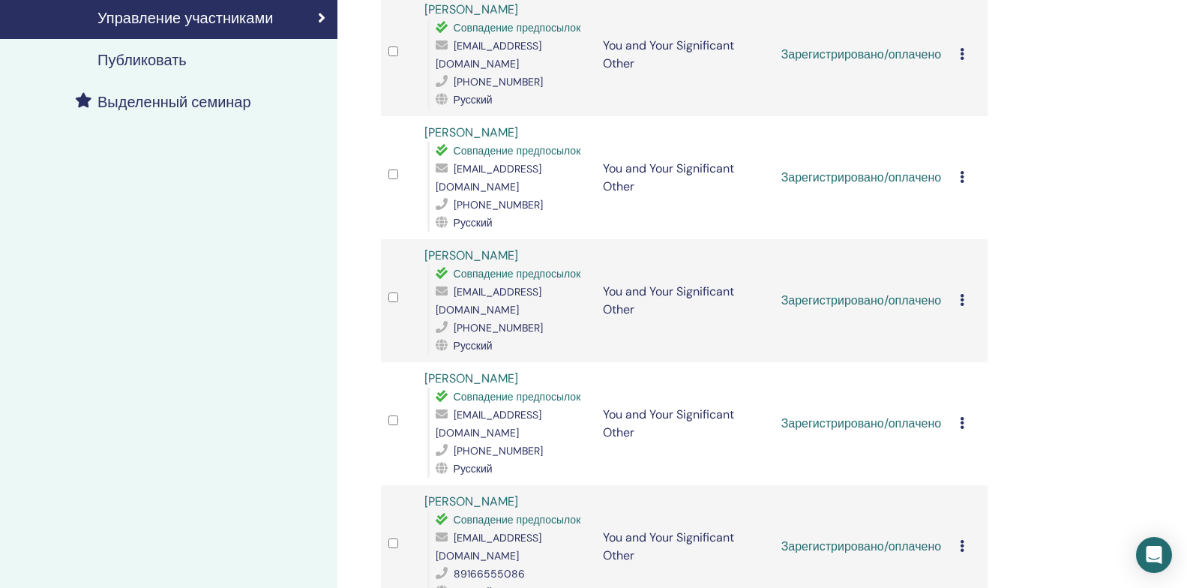
click at [962, 540] on icon at bounding box center [962, 546] width 5 height 12
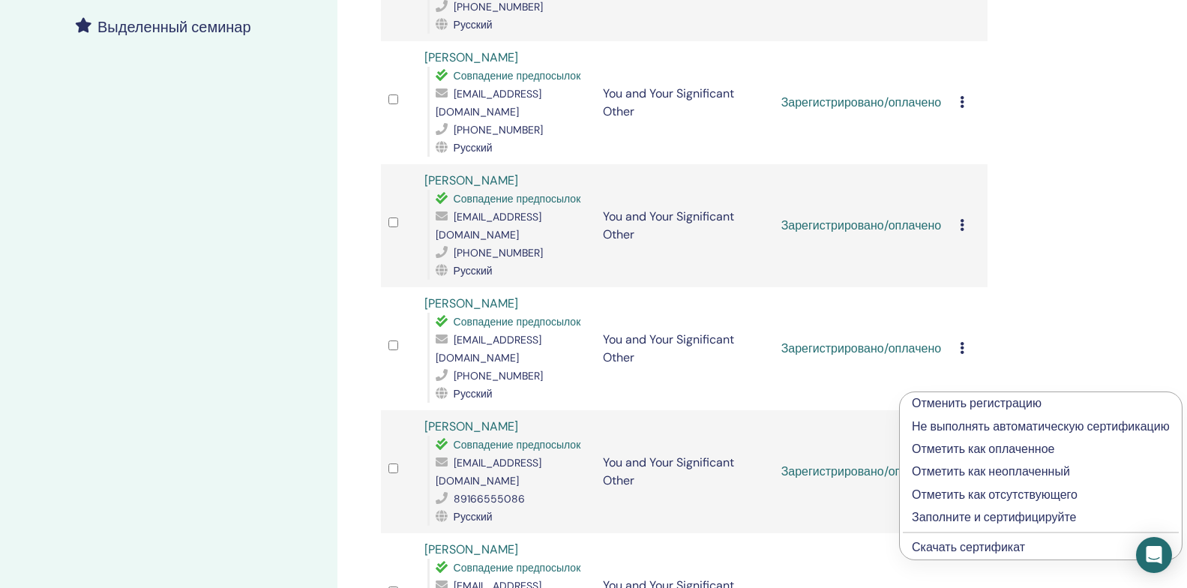
scroll to position [525, 0]
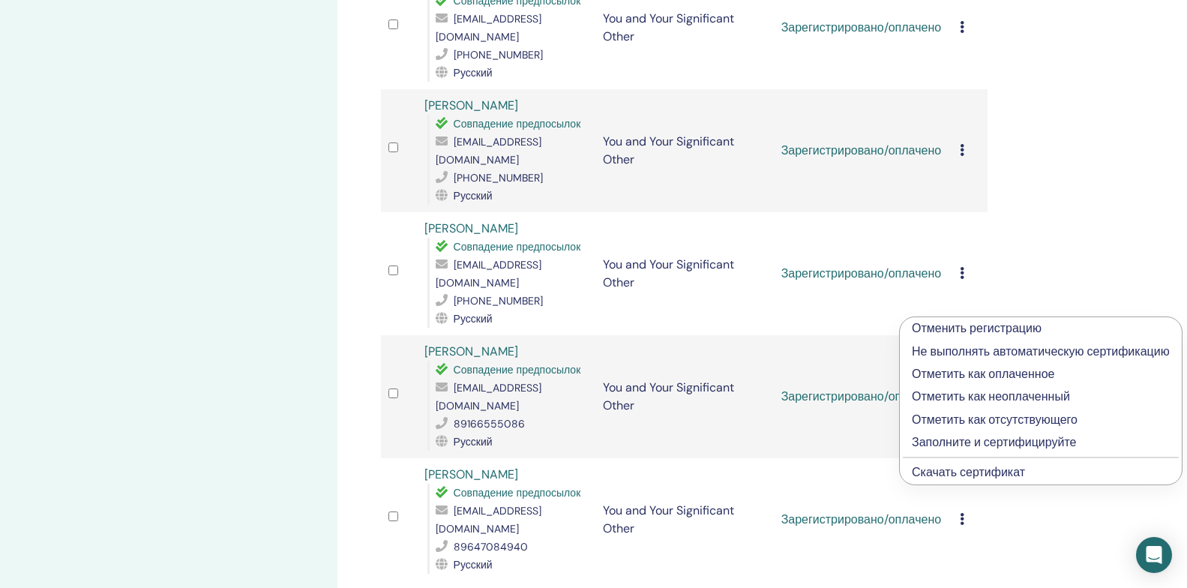
click at [983, 473] on link "Скачать сертификат" at bounding box center [968, 472] width 113 height 16
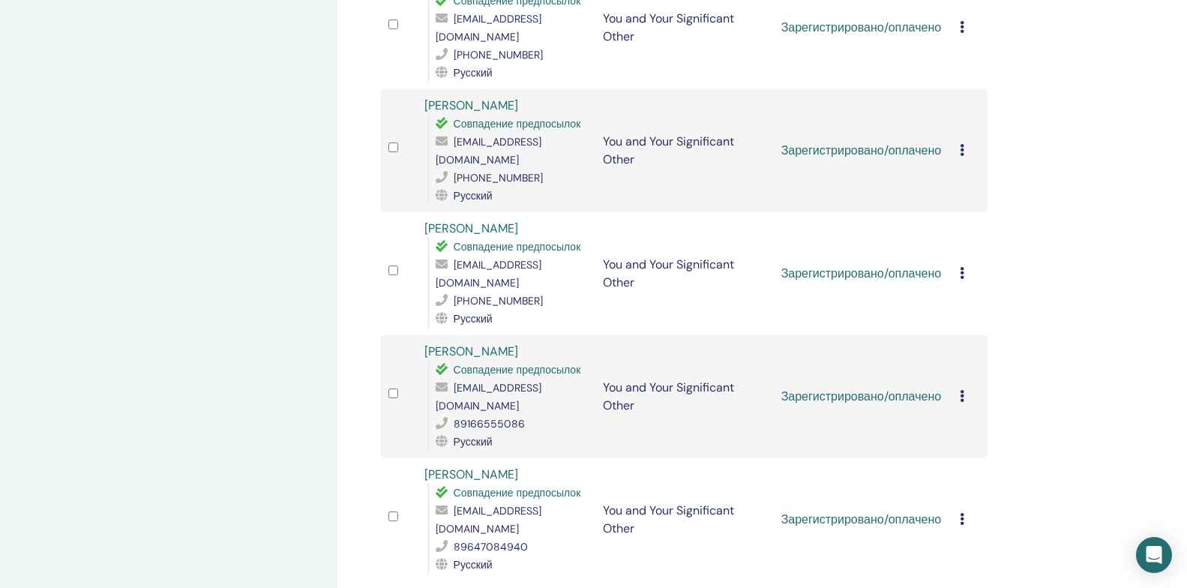
click at [963, 513] on icon at bounding box center [962, 519] width 5 height 12
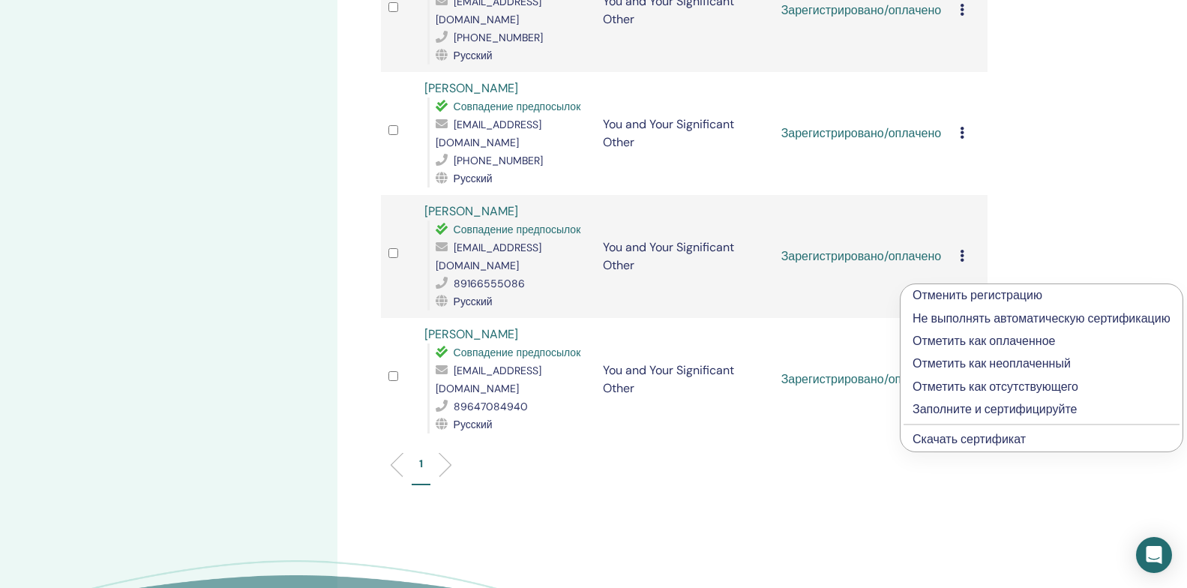
scroll to position [675, 0]
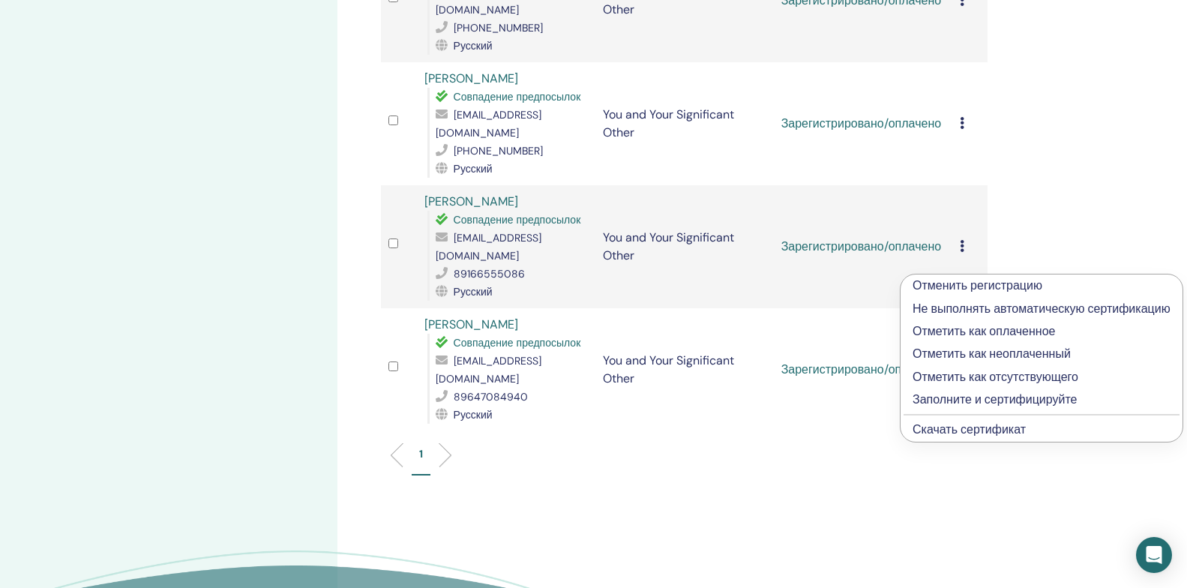
click at [977, 431] on link "Скачать сертификат" at bounding box center [969, 430] width 113 height 16
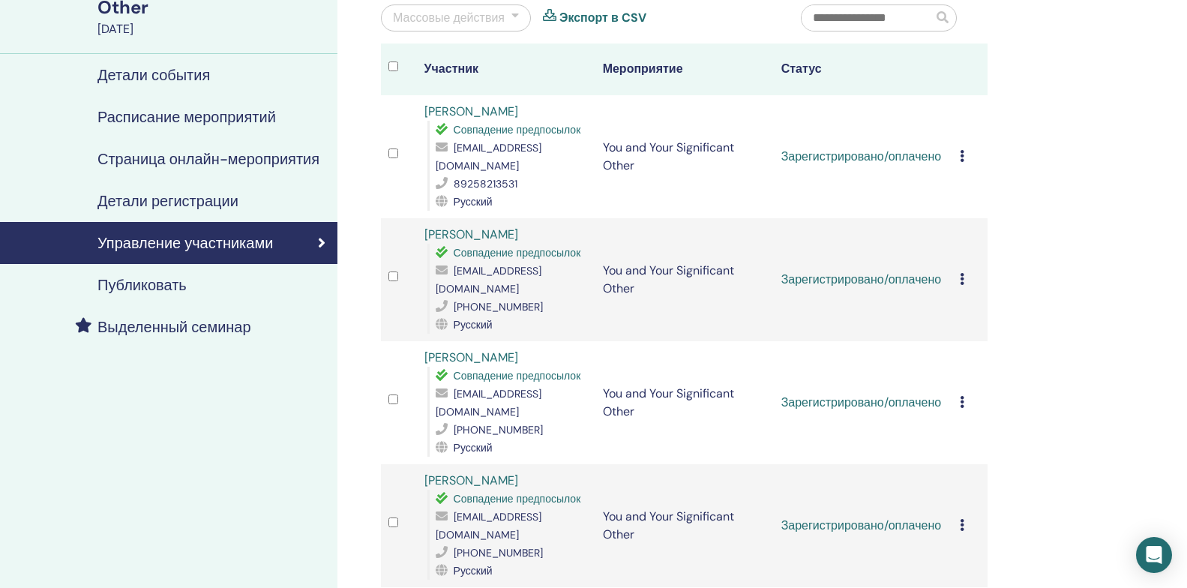
scroll to position [0, 0]
